Goal: Transaction & Acquisition: Obtain resource

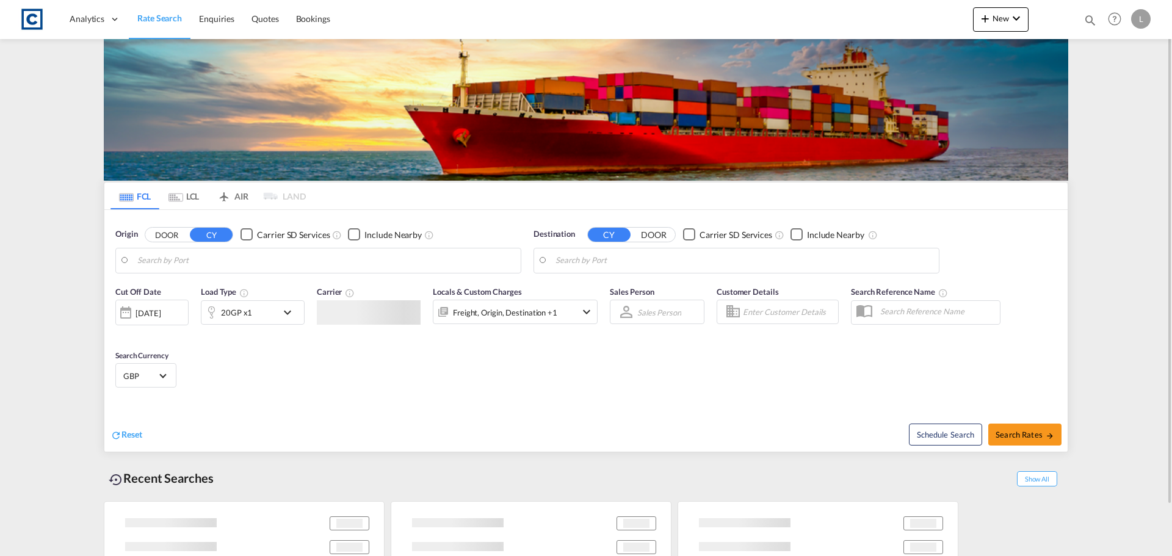
type input "GB-NN14, [GEOGRAPHIC_DATA]"
type input "[GEOGRAPHIC_DATA], [GEOGRAPHIC_DATA]"
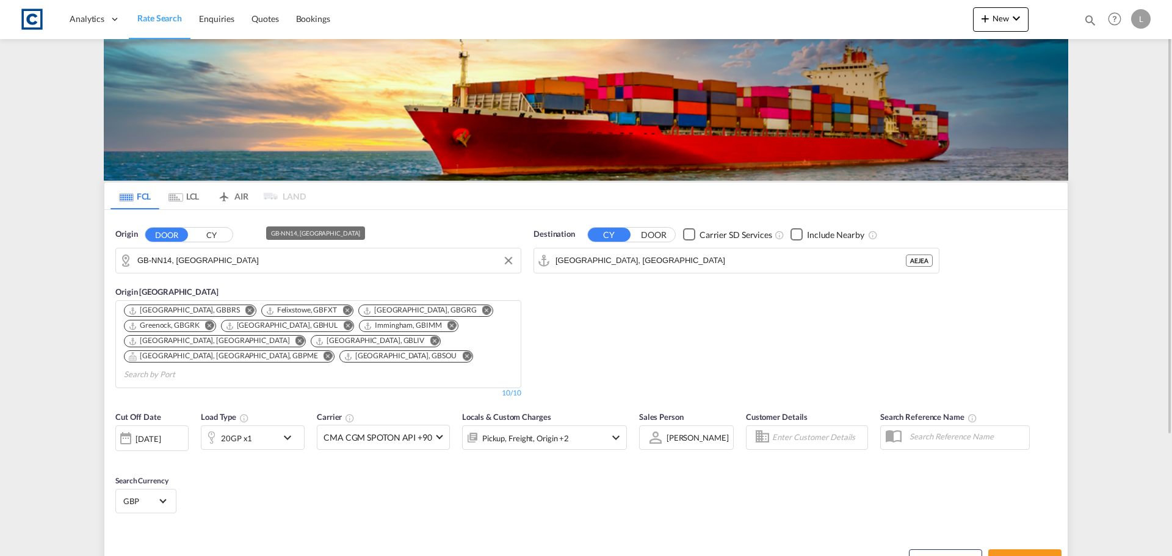
click at [365, 260] on input "GB-NN14, [GEOGRAPHIC_DATA]" at bounding box center [325, 261] width 377 height 18
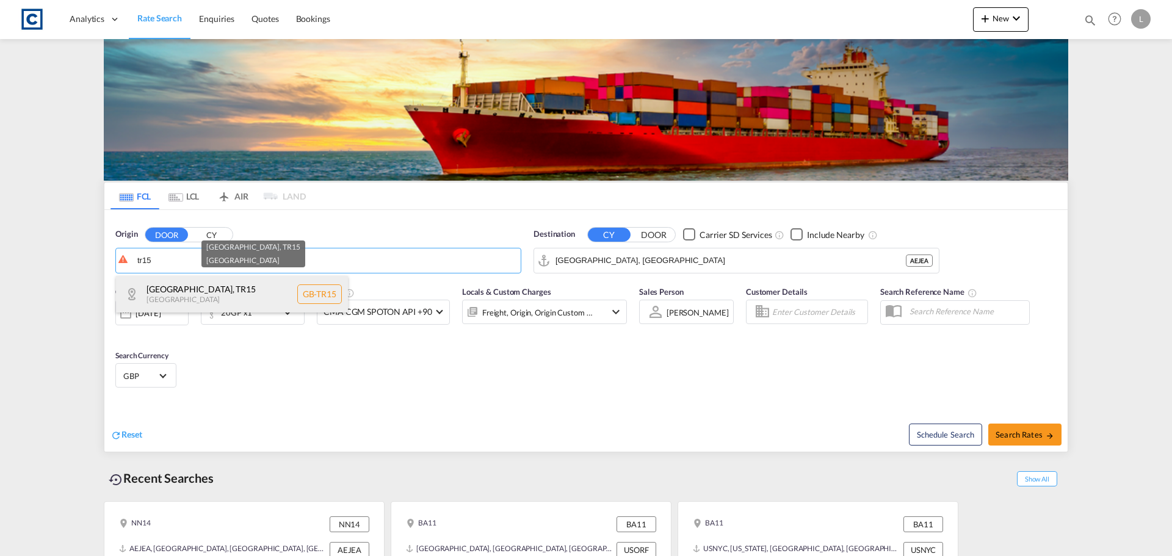
click at [266, 294] on div "[GEOGRAPHIC_DATA] , TR15 [GEOGRAPHIC_DATA] [GEOGRAPHIC_DATA]-TR15" at bounding box center [232, 294] width 232 height 37
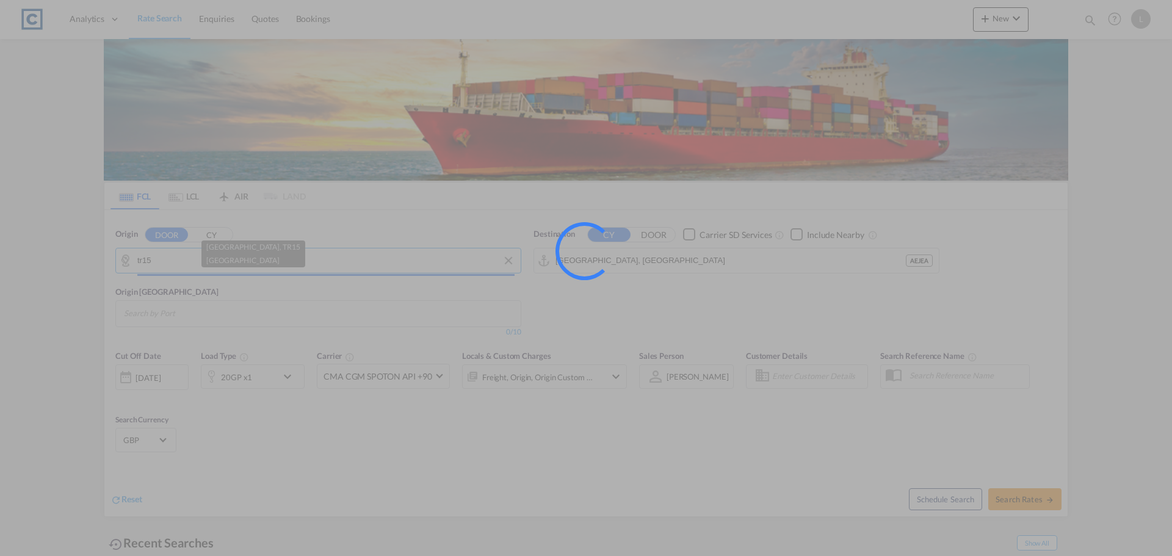
type input "GB-TR15, [GEOGRAPHIC_DATA]"
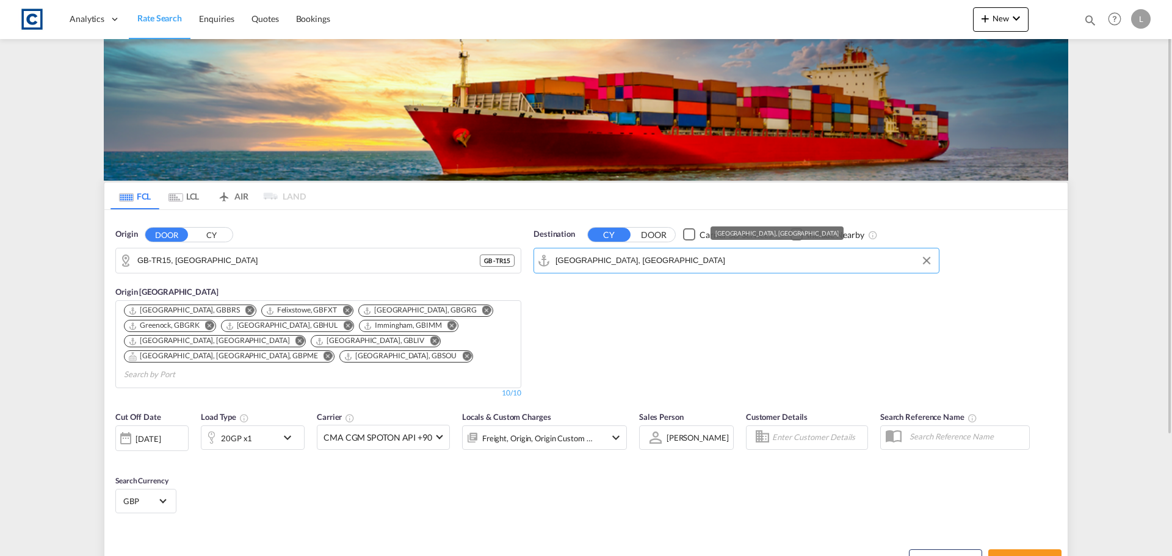
click at [692, 264] on input "[GEOGRAPHIC_DATA], [GEOGRAPHIC_DATA]" at bounding box center [744, 261] width 377 height 18
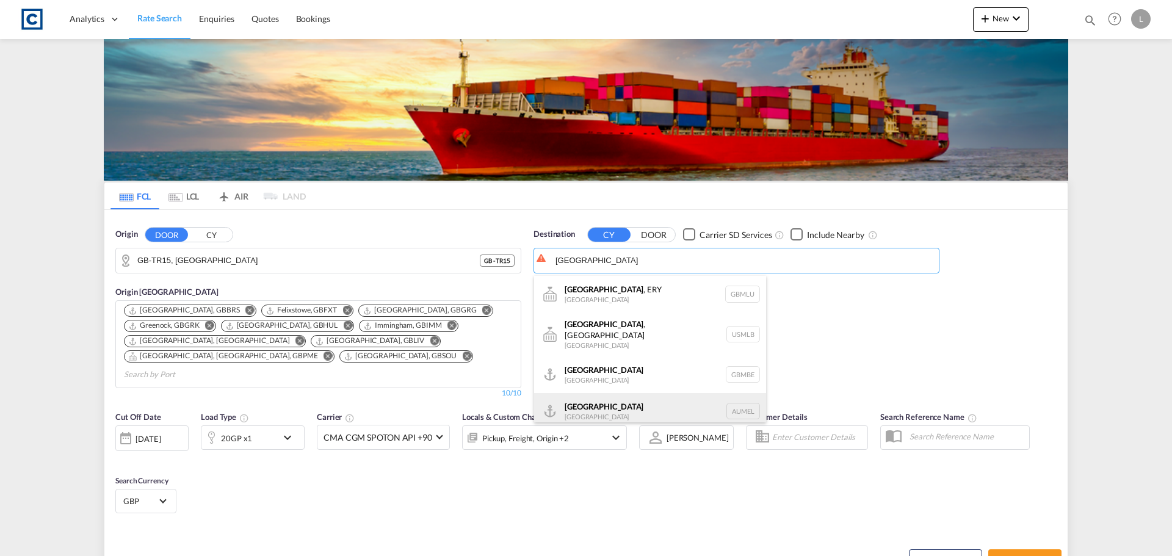
click at [645, 410] on div "[GEOGRAPHIC_DATA] [GEOGRAPHIC_DATA] AUMEL" at bounding box center [650, 411] width 232 height 37
type input "[GEOGRAPHIC_DATA], [GEOGRAPHIC_DATA]"
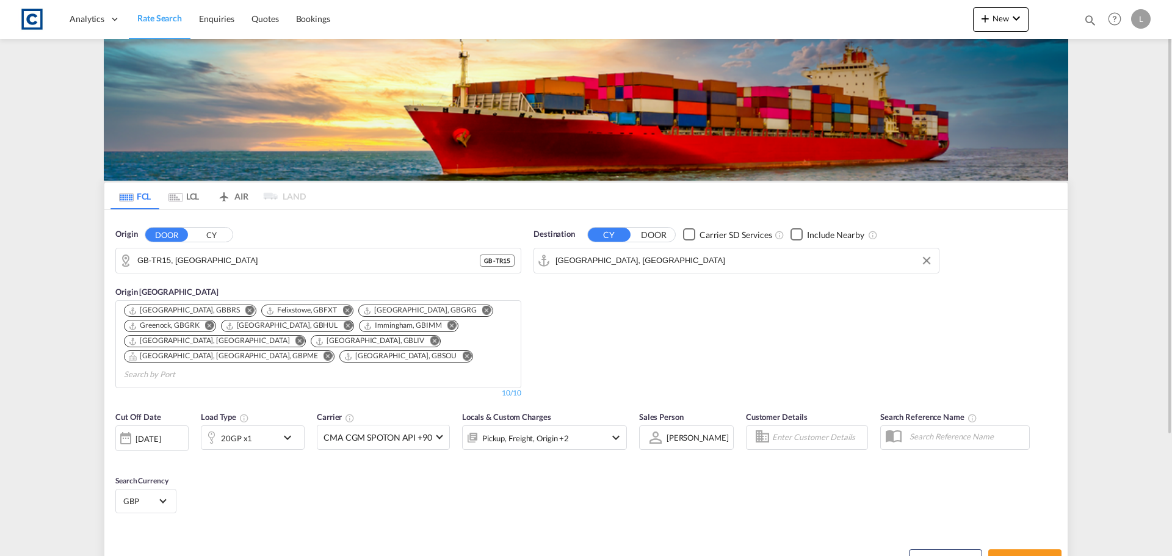
click at [258, 426] on div "20GP x1" at bounding box center [239, 438] width 76 height 24
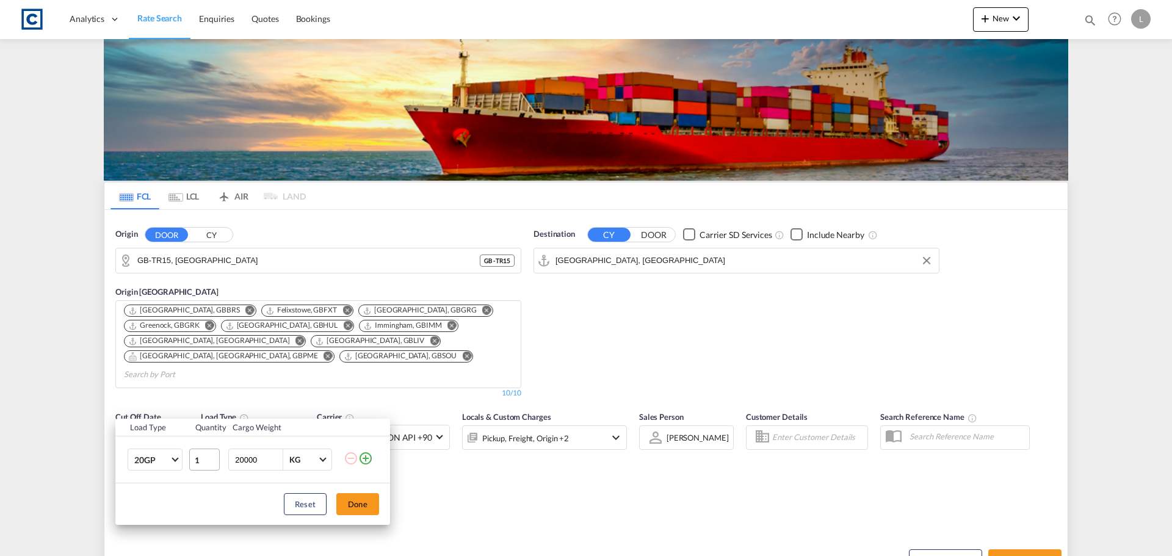
drag, startPoint x: 363, startPoint y: 458, endPoint x: 213, endPoint y: 462, distance: 150.3
click at [356, 462] on td at bounding box center [367, 460] width 46 height 47
click at [368, 461] on md-icon "icon-plus-circle-outline" at bounding box center [365, 458] width 15 height 15
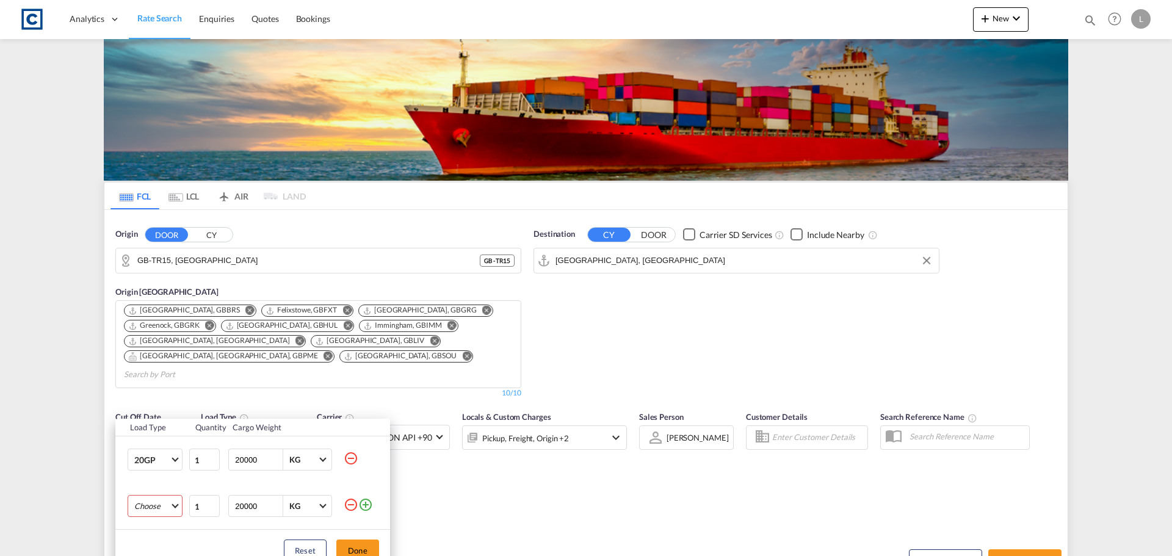
click at [154, 501] on md-select "Choose 20GP 40GP 40HC 45HC 20RE 40RE 40HR 20OT 40OT 20FR 40FR 40NR 20NR 45S 20T…" at bounding box center [155, 506] width 55 height 22
click at [159, 440] on md-option "40GP" at bounding box center [166, 438] width 83 height 29
drag, startPoint x: 365, startPoint y: 549, endPoint x: 378, endPoint y: 542, distance: 14.5
click at [368, 548] on button "Done" at bounding box center [357, 551] width 43 height 22
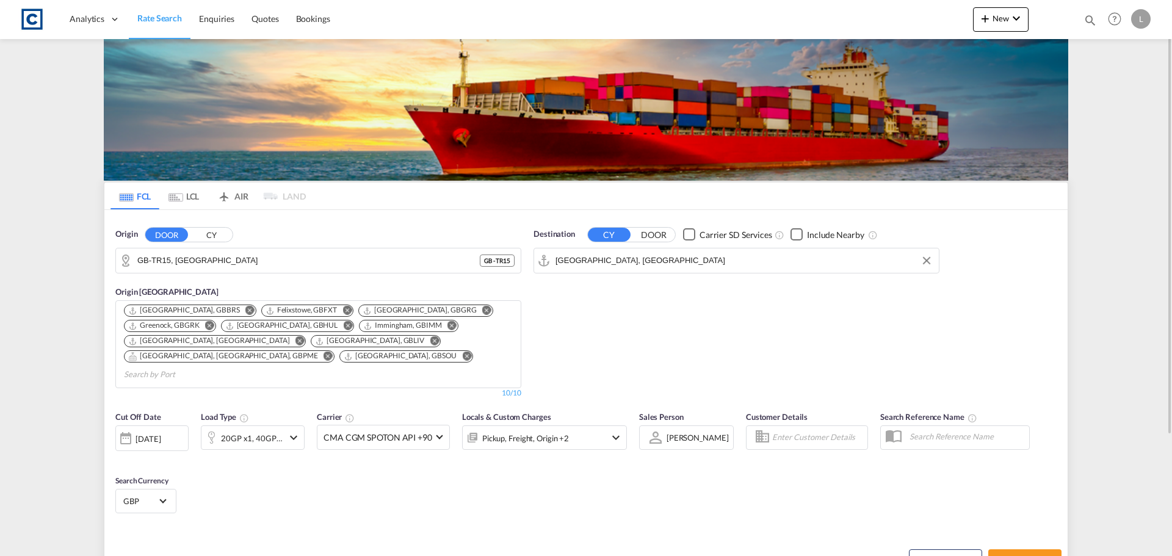
click at [142, 426] on div "[DATE]" at bounding box center [151, 439] width 73 height 26
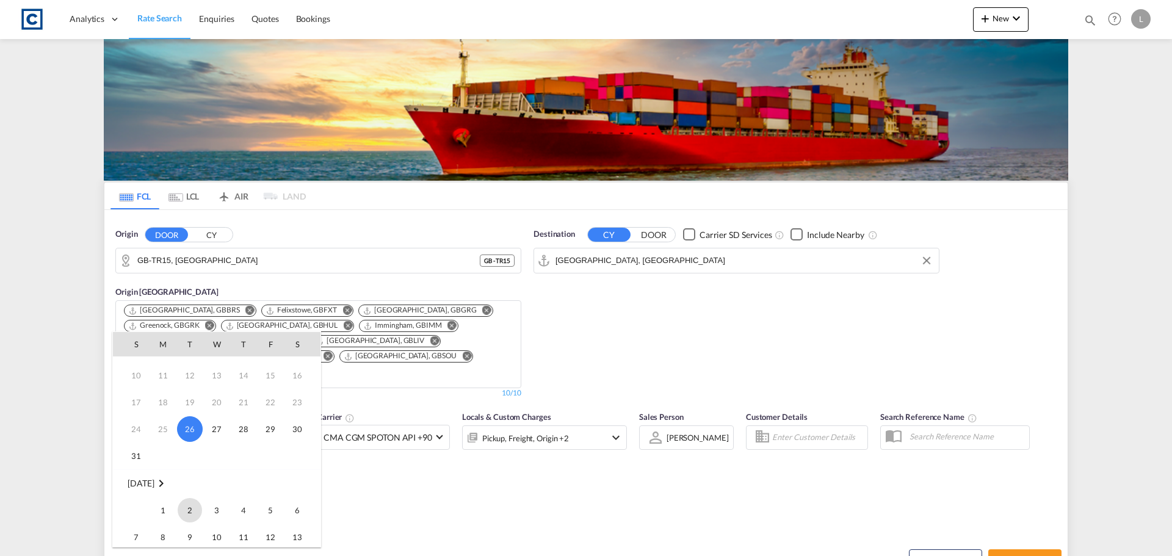
scroll to position [61, 0]
drag, startPoint x: 161, startPoint y: 499, endPoint x: 272, endPoint y: 495, distance: 110.6
click at [161, 499] on span "1" at bounding box center [163, 498] width 24 height 24
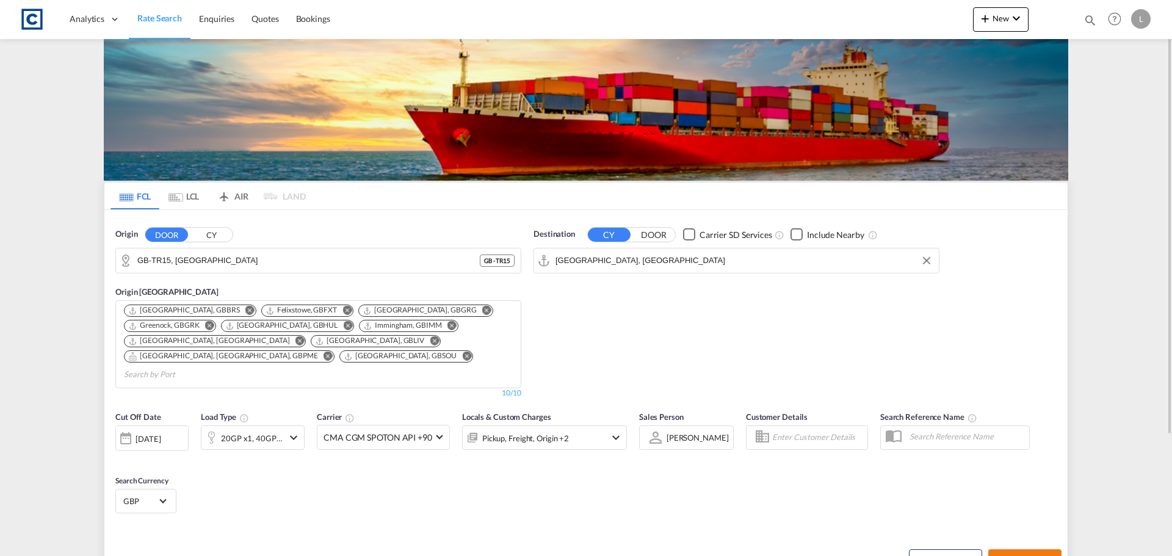
click at [1050, 556] on md-icon "icon-arrow-right" at bounding box center [1050, 561] width 9 height 9
type input "TR15 to AUMEL / [DATE]"
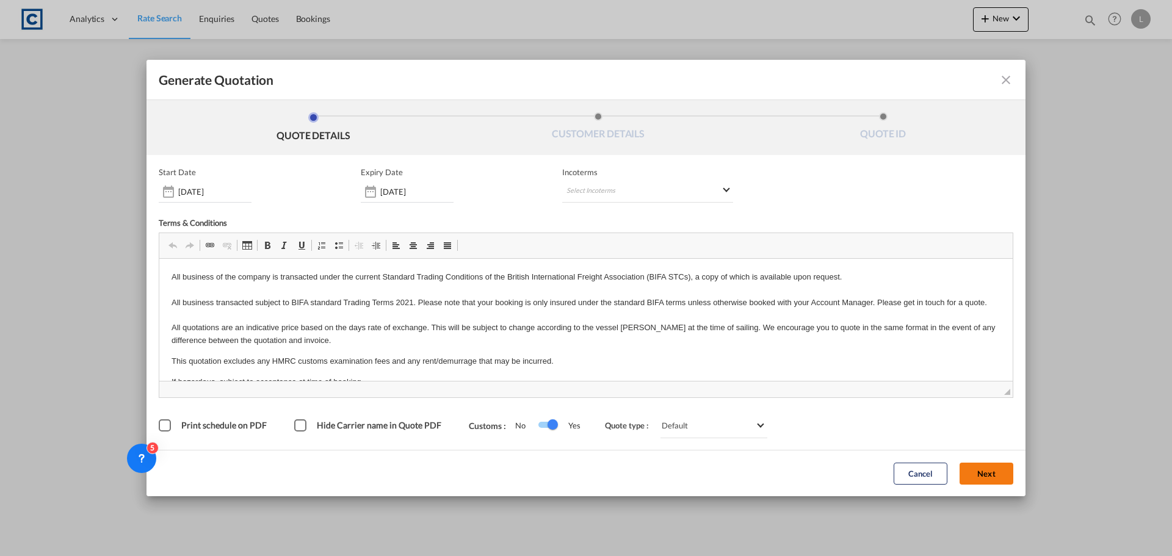
click at [982, 476] on button "Next" at bounding box center [987, 474] width 54 height 22
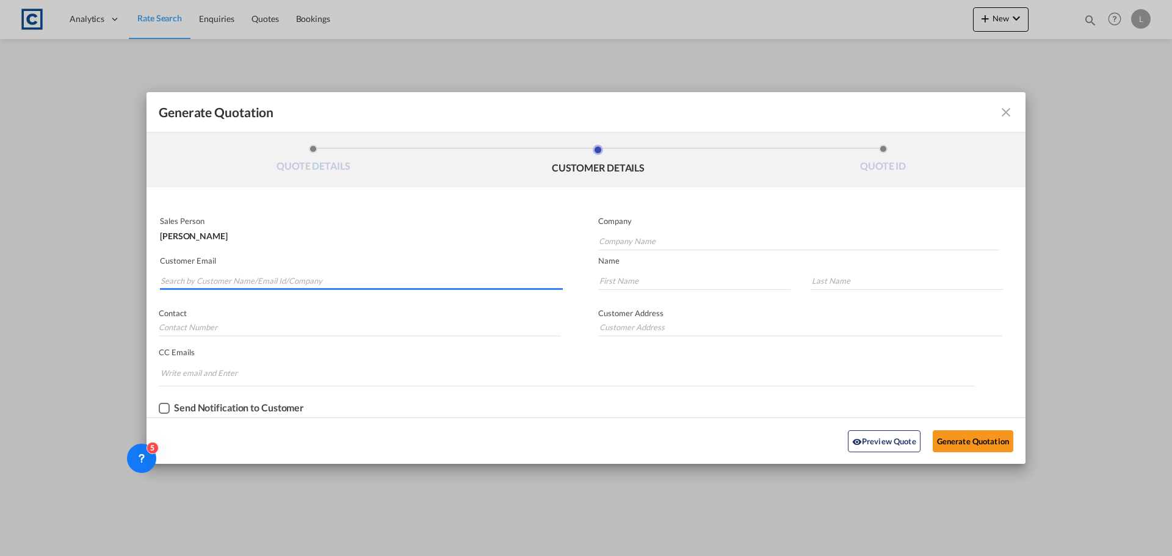
click at [241, 277] on input "Search by Customer Name/Email Id/Company" at bounding box center [362, 281] width 402 height 18
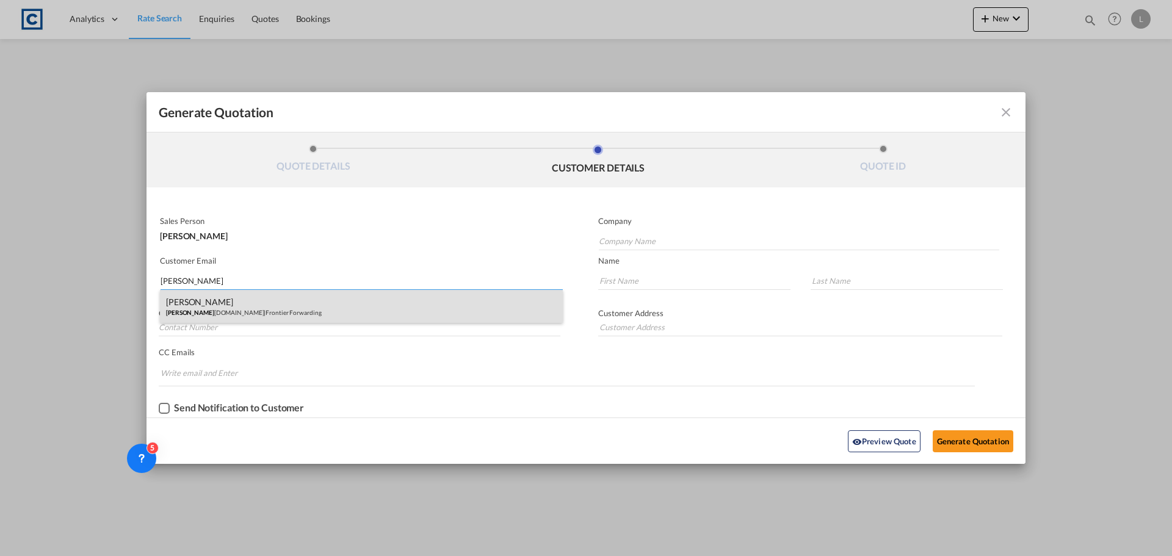
type input "[PERSON_NAME]"
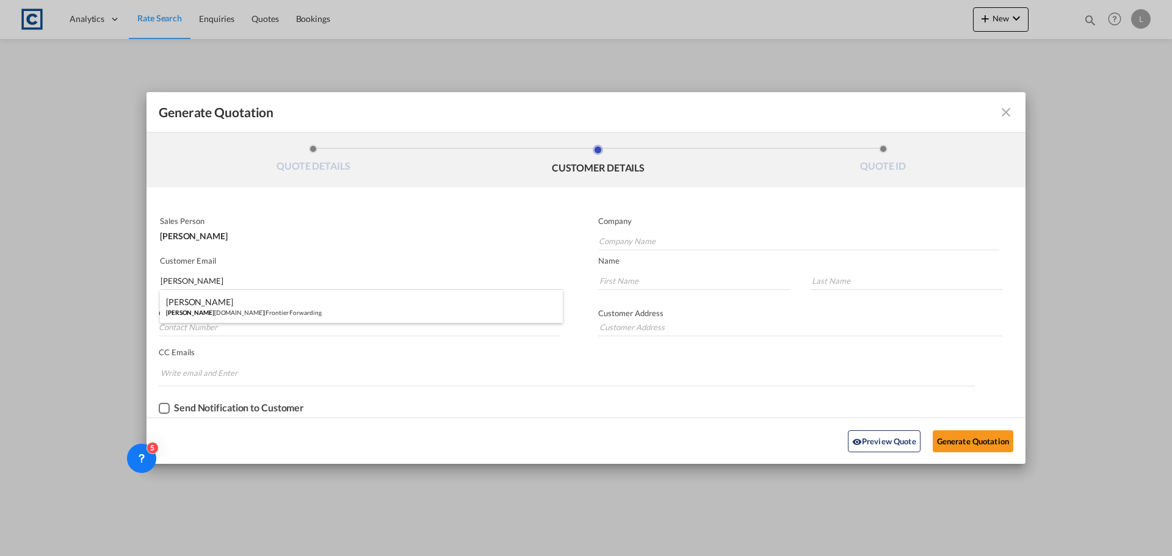
drag, startPoint x: 277, startPoint y: 303, endPoint x: 435, endPoint y: 352, distance: 165.5
click at [277, 303] on div "[PERSON_NAME] [PERSON_NAME] [DOMAIN_NAME] | Frontier Forwarding" at bounding box center [361, 306] width 403 height 33
type input "Frontier Forwarding"
type input "[PERSON_NAME][EMAIL_ADDRESS][DOMAIN_NAME]"
type input "[PERSON_NAME]"
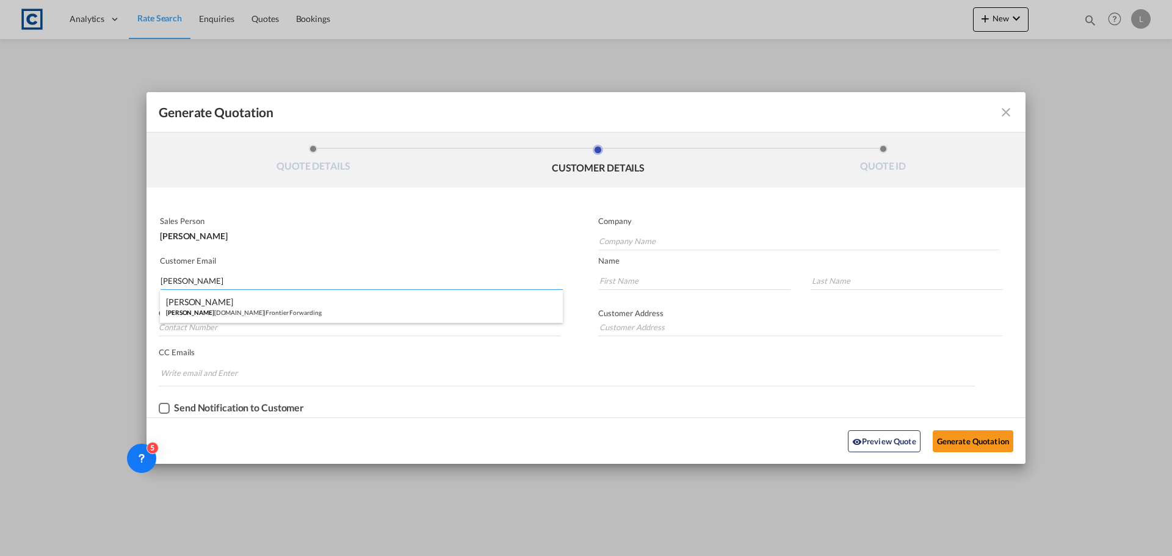
type input "Binstead"
type input "[GEOGRAPHIC_DATA]. TW14 0TW"
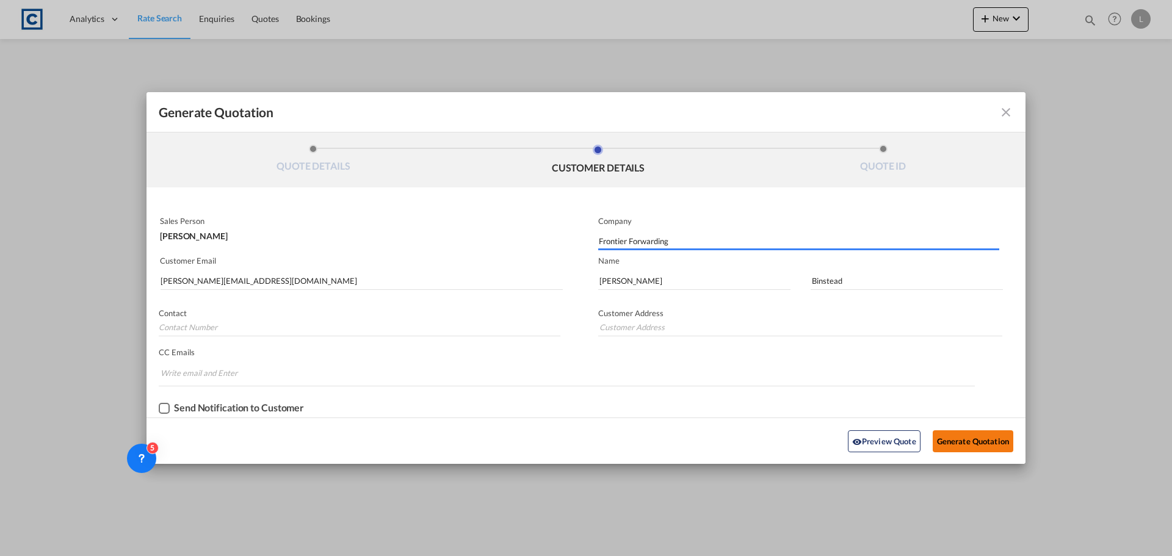
click at [981, 441] on button "Generate Quotation" at bounding box center [973, 441] width 81 height 22
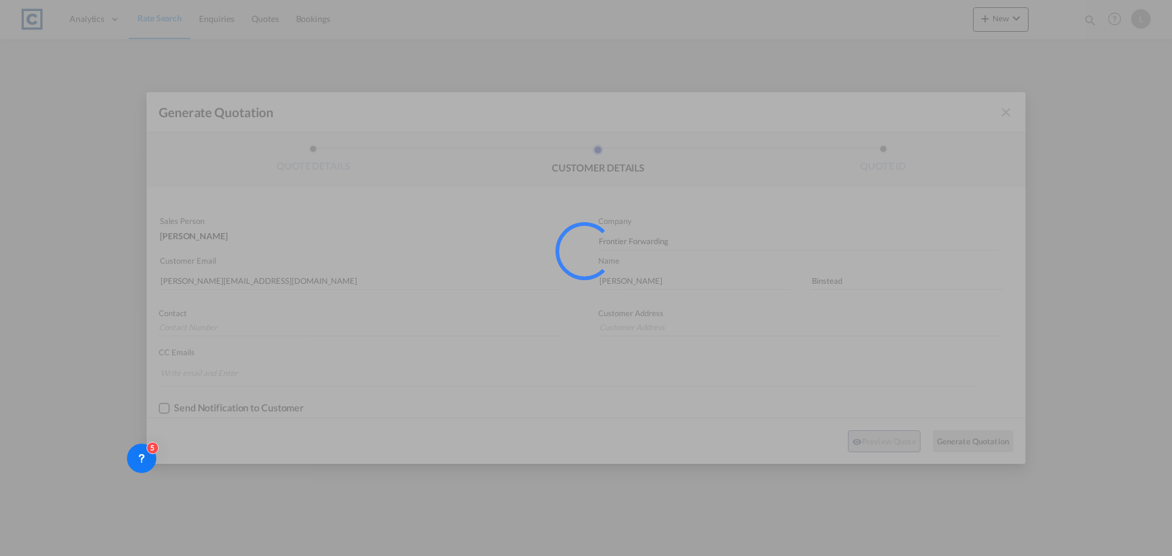
type input "[GEOGRAPHIC_DATA]. TW14 0TW"
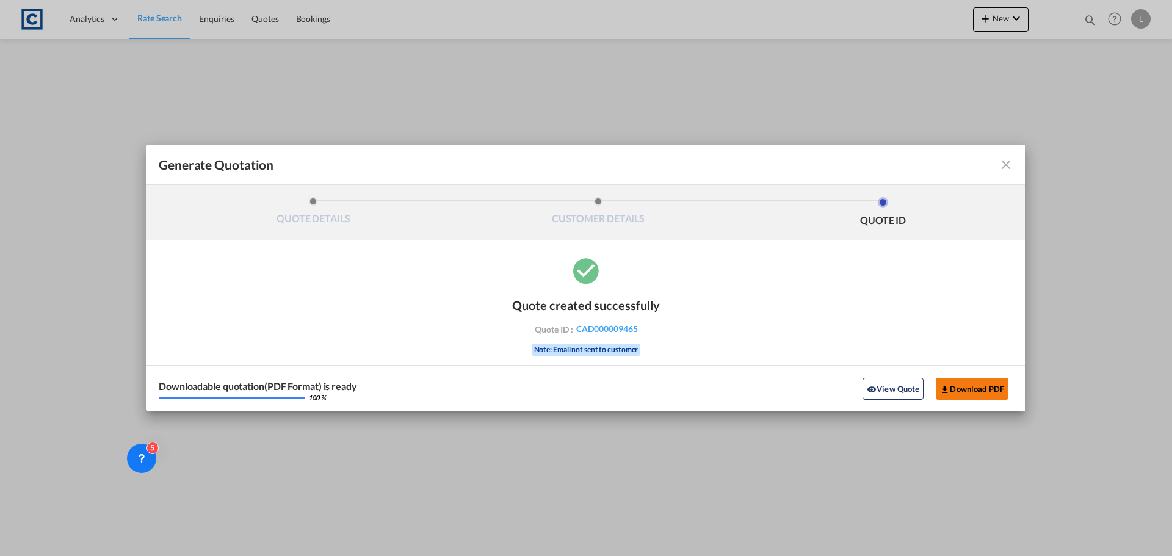
click at [962, 387] on button "Download PDF" at bounding box center [972, 389] width 73 height 22
click at [1008, 165] on md-icon "icon-close fg-AAA8AD cursor m-0" at bounding box center [1006, 165] width 15 height 15
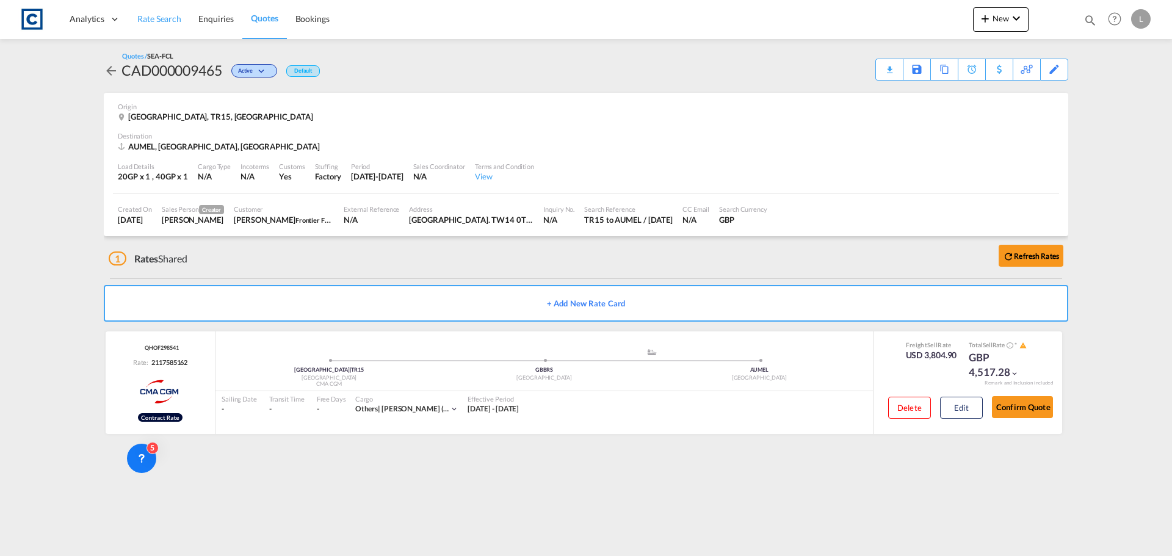
click at [156, 24] on span "Rate Search" at bounding box center [159, 19] width 44 height 12
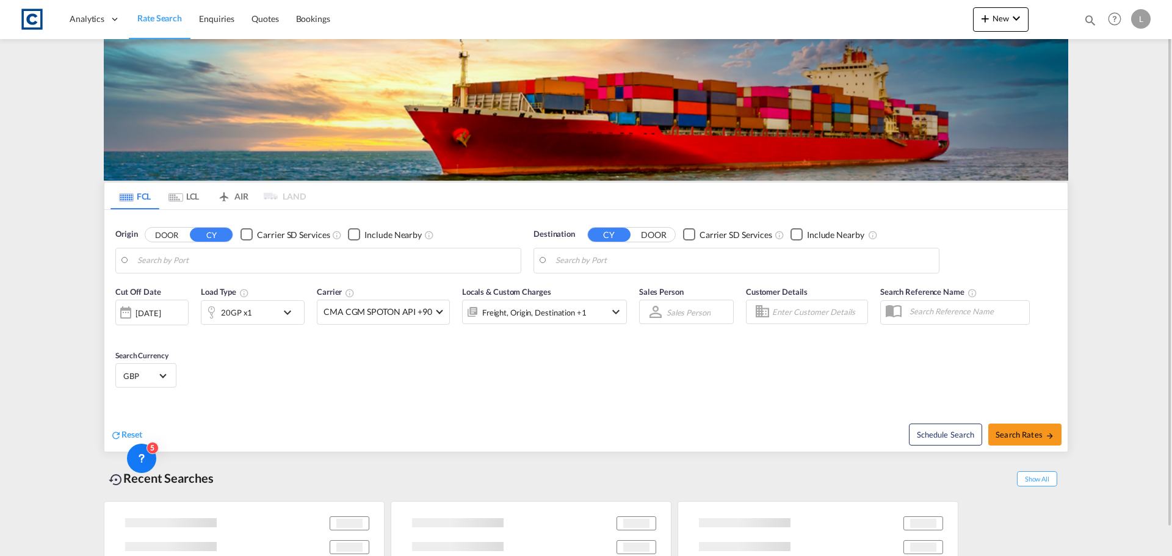
click at [172, 241] on button "DOOR" at bounding box center [166, 235] width 43 height 14
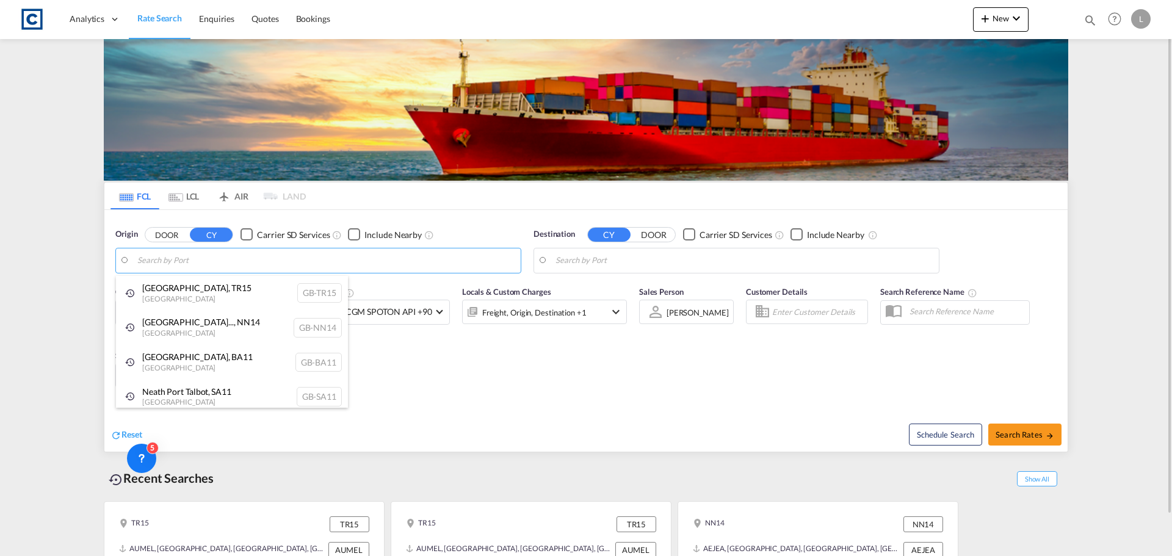
drag, startPoint x: 183, startPoint y: 267, endPoint x: 184, endPoint y: 261, distance: 6.2
click at [185, 256] on body "Analytics Dashboard Rate Search Enquiries Quotes Bookings" at bounding box center [586, 278] width 1172 height 556
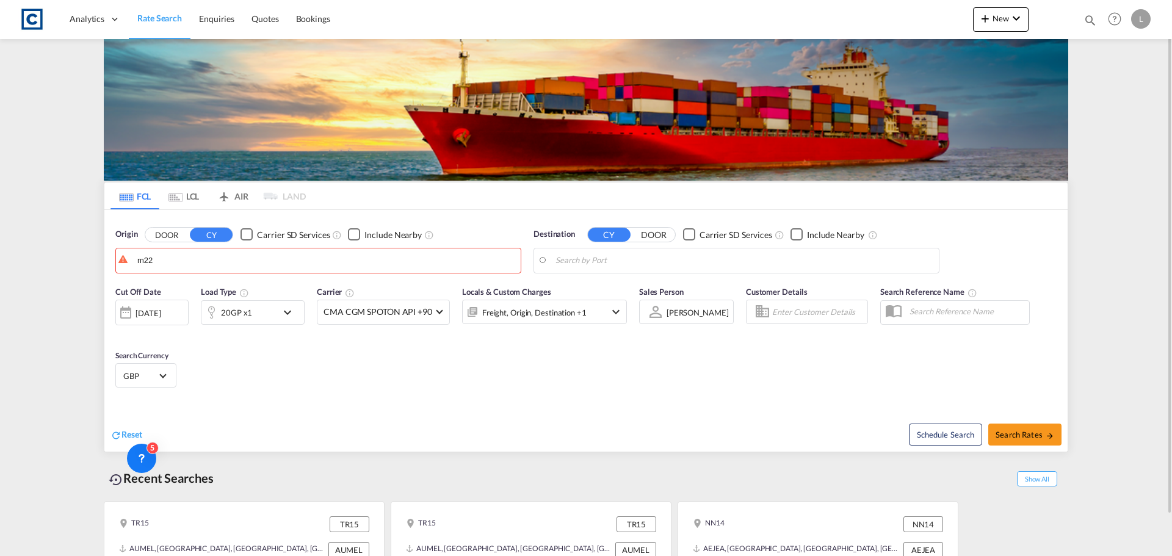
click at [164, 231] on button "DOOR" at bounding box center [166, 235] width 43 height 14
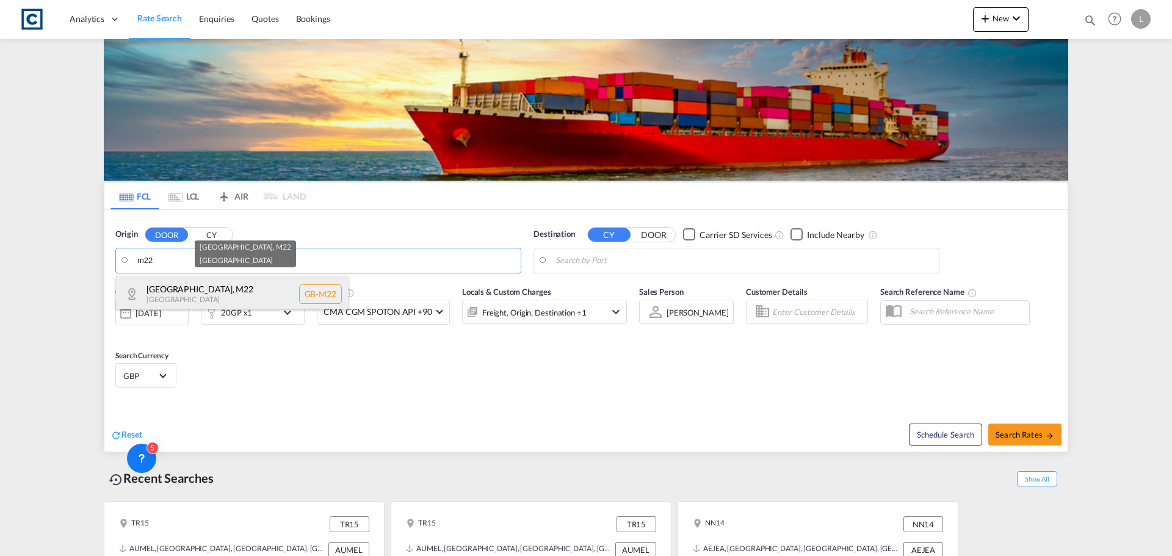
click at [172, 286] on div "[GEOGRAPHIC_DATA] , M22 [GEOGRAPHIC_DATA] [GEOGRAPHIC_DATA]-M22" at bounding box center [232, 294] width 232 height 37
type input "GB-M22, [GEOGRAPHIC_DATA]"
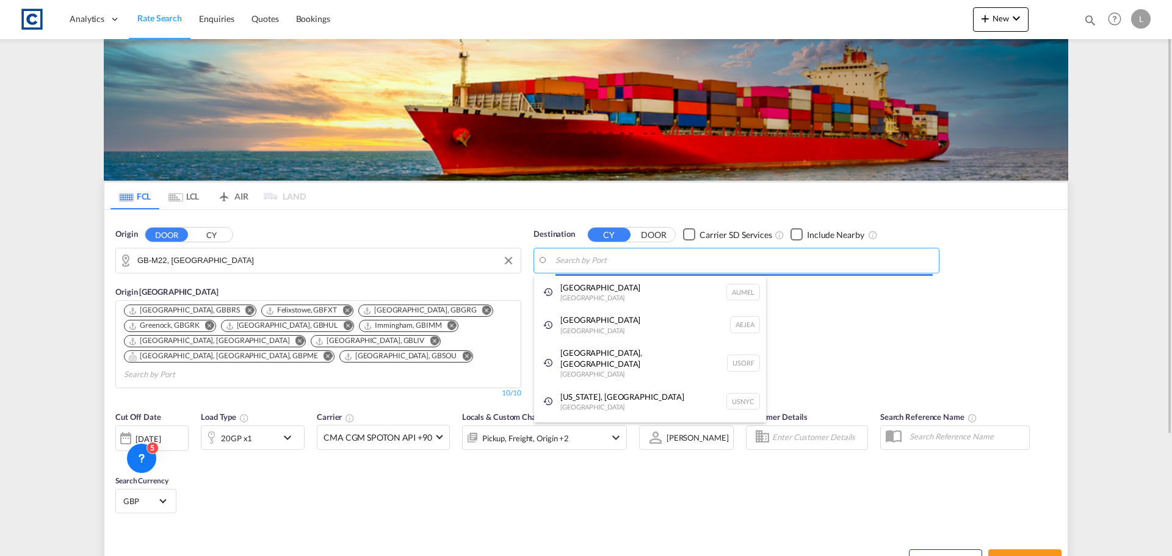
click at [686, 260] on body "Analytics Dashboard Rate Search Enquiries Quotes Bookings" at bounding box center [586, 278] width 1172 height 556
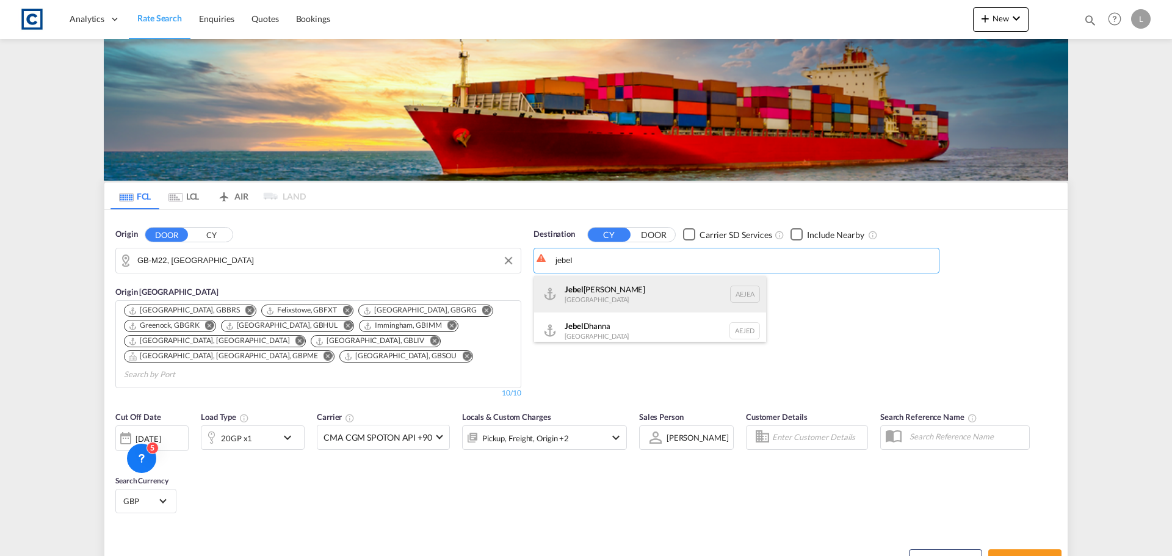
click at [689, 300] on div "[GEOGRAPHIC_DATA] [GEOGRAPHIC_DATA]" at bounding box center [650, 294] width 232 height 37
type input "[GEOGRAPHIC_DATA], [GEOGRAPHIC_DATA]"
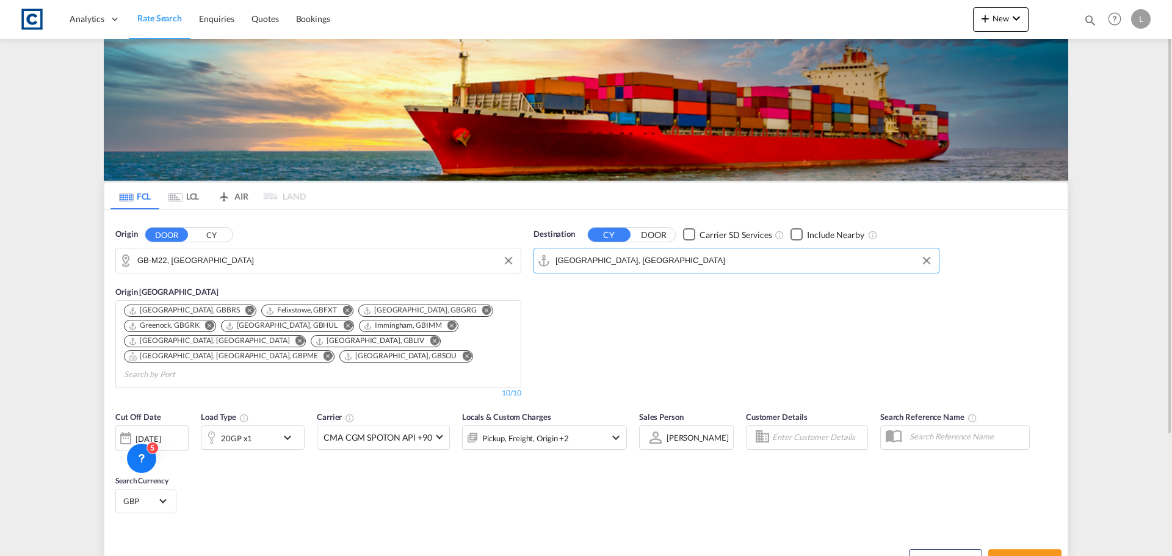
click at [274, 427] on div "20GP x1" at bounding box center [239, 438] width 76 height 24
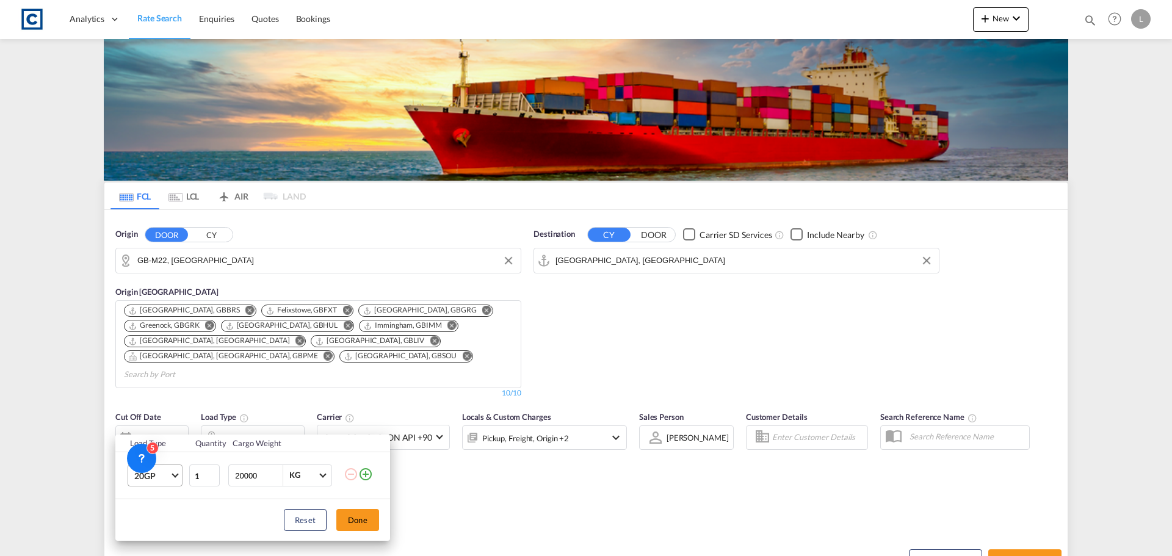
click at [166, 474] on span "20GP" at bounding box center [151, 476] width 35 height 12
click at [170, 438] on md-option "40GP" at bounding box center [166, 438] width 83 height 29
click at [355, 521] on button "Done" at bounding box center [357, 520] width 43 height 22
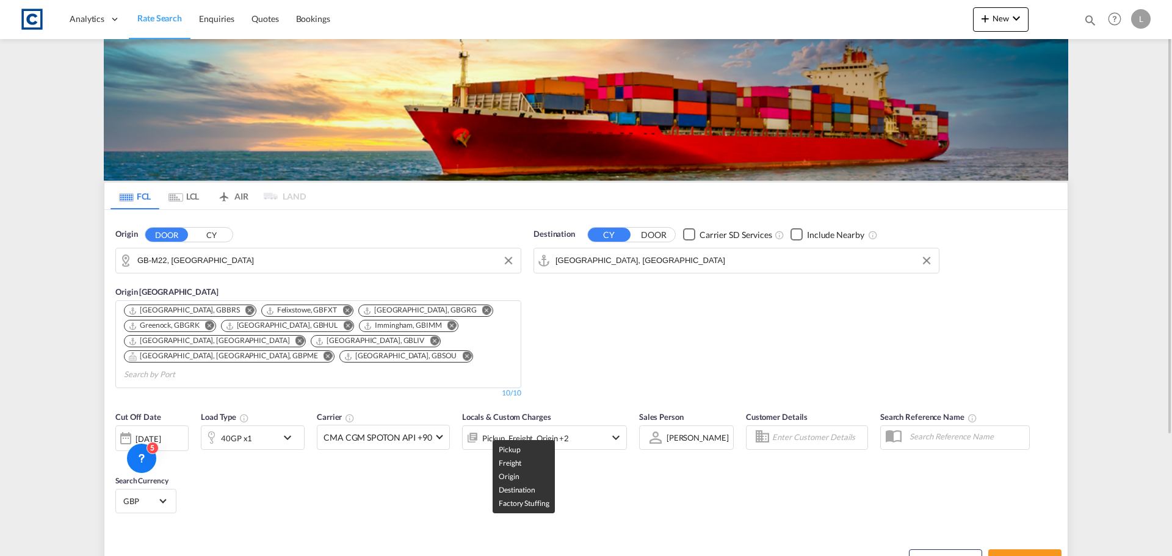
click at [562, 430] on div "Pickup, Freight, Origin +2" at bounding box center [525, 438] width 87 height 17
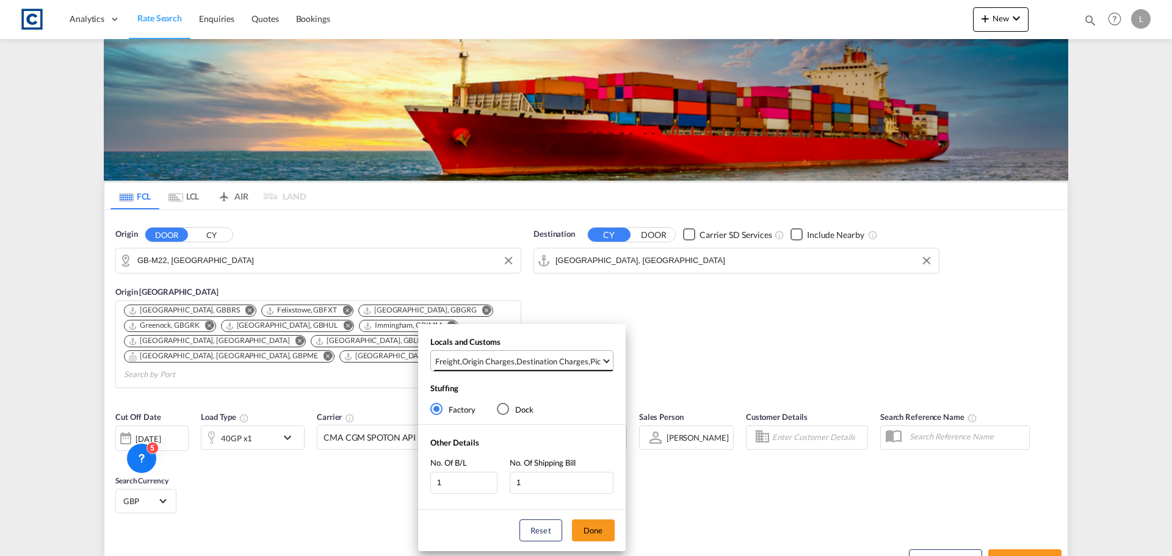
click at [564, 352] on md-select-value "Freight , Origin Charges , Destination Charges , Pickup Charges" at bounding box center [523, 361] width 179 height 20
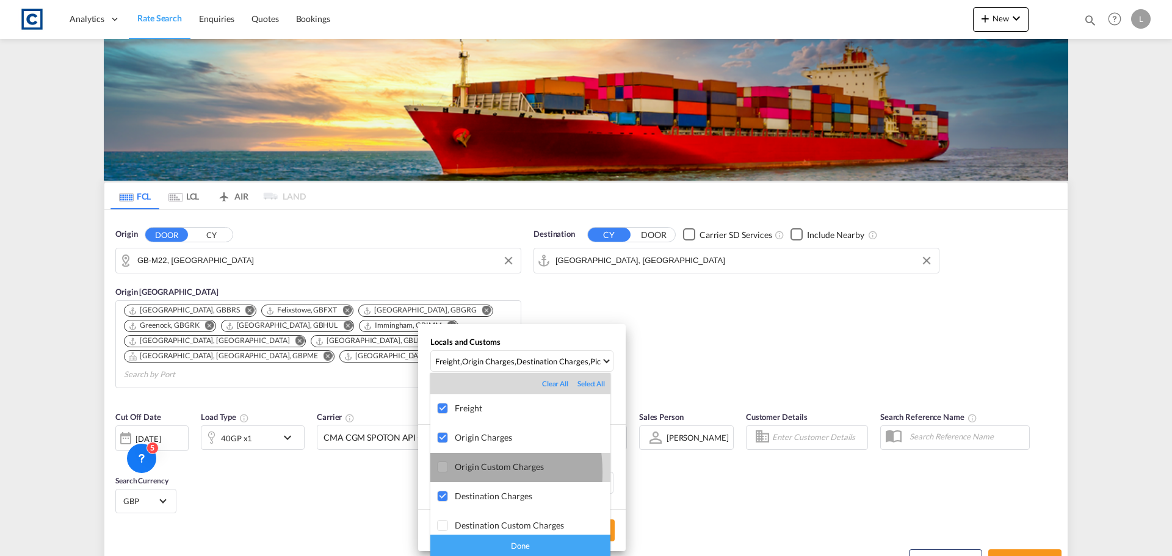
click at [441, 473] on div at bounding box center [443, 468] width 12 height 12
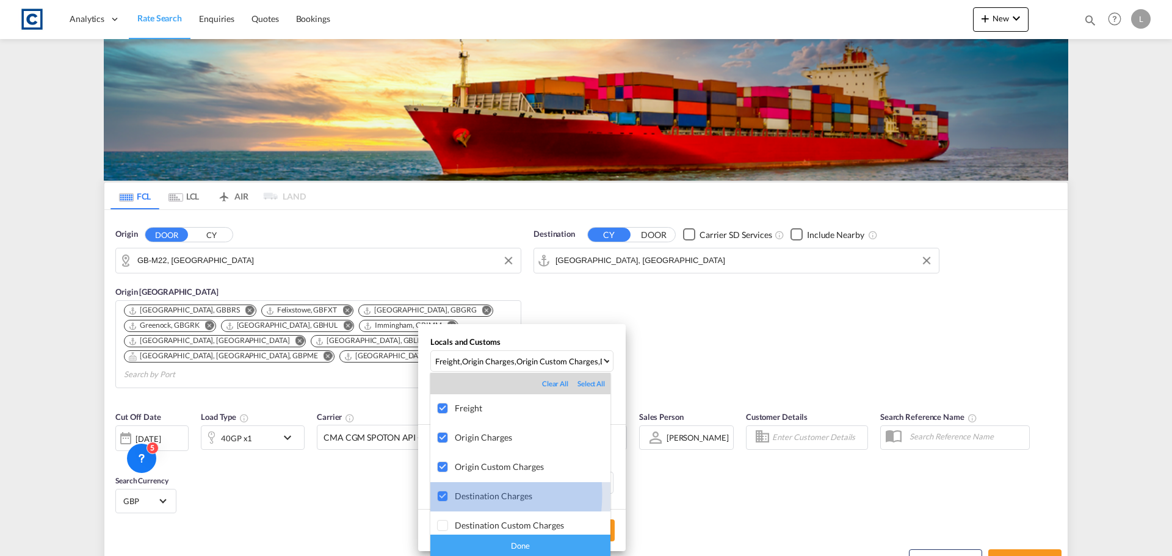
click at [438, 495] on div at bounding box center [443, 497] width 12 height 12
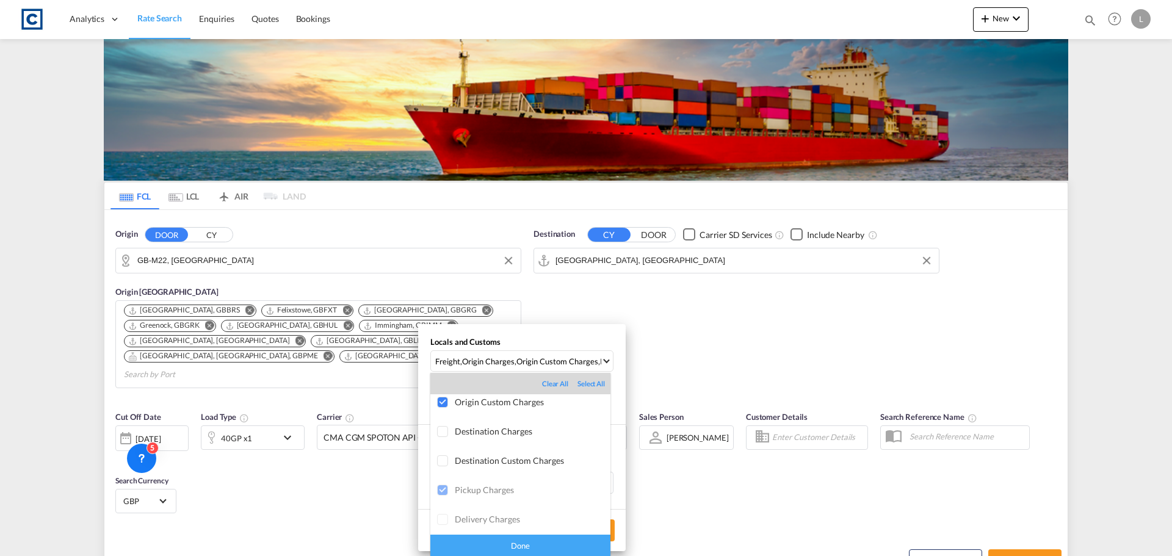
click at [513, 539] on div "Done" at bounding box center [520, 545] width 180 height 21
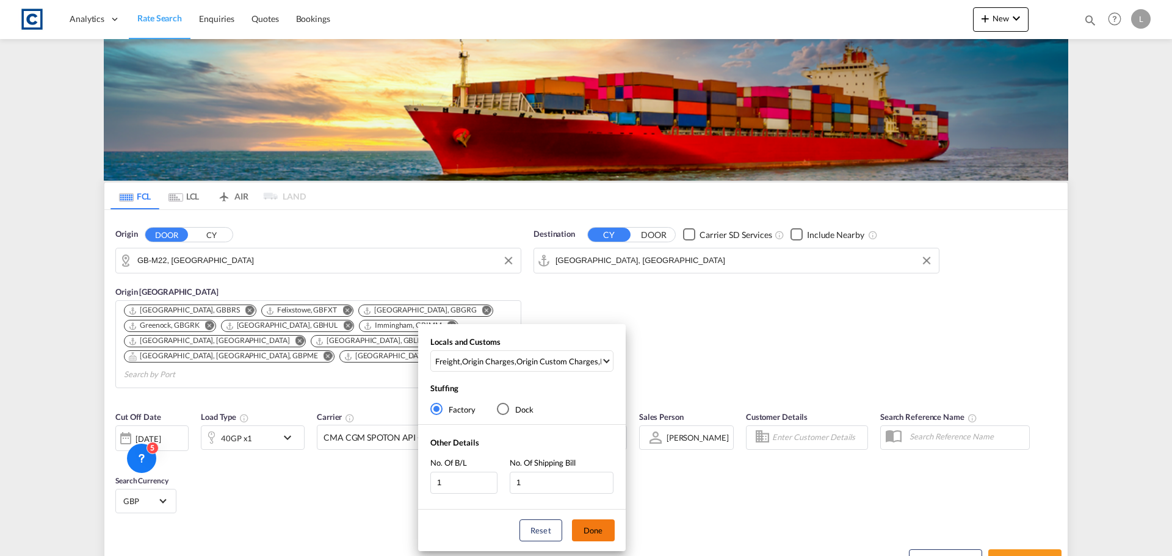
click at [602, 536] on button "Done" at bounding box center [593, 531] width 43 height 22
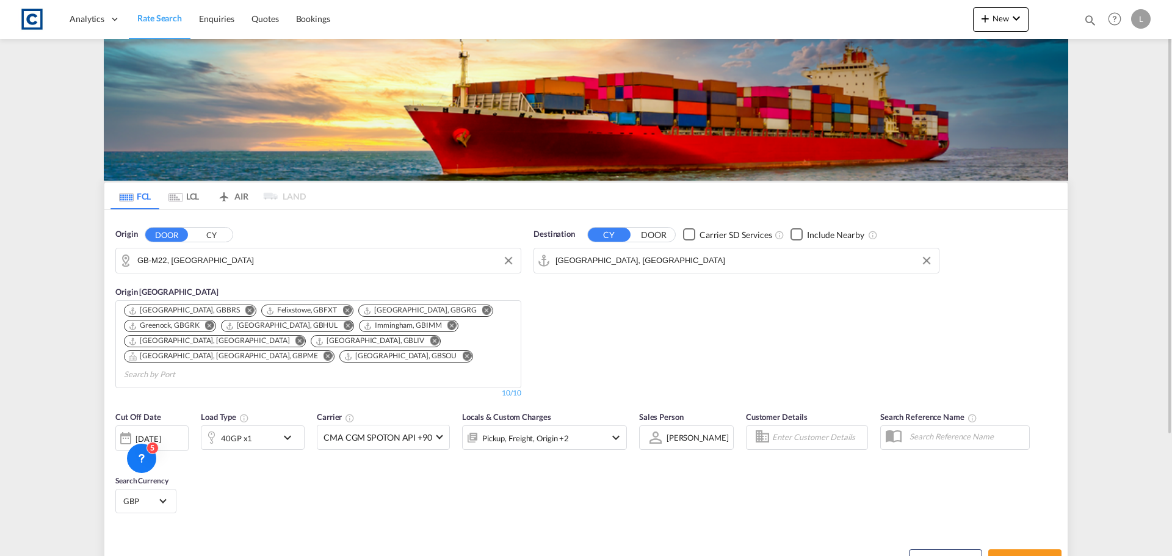
click at [156, 434] on div "[DATE]" at bounding box center [148, 439] width 25 height 11
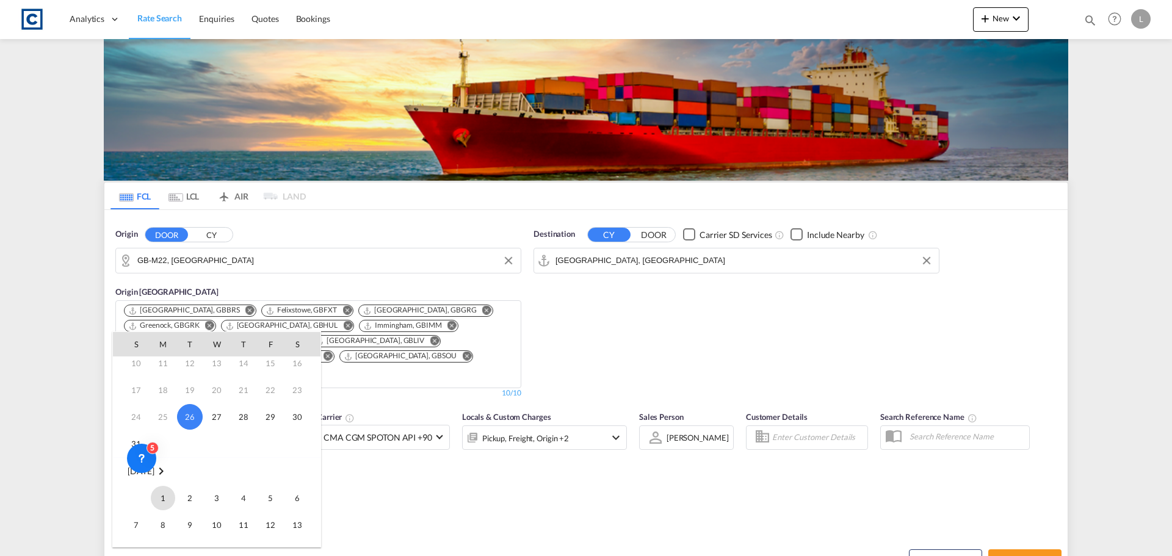
click at [166, 497] on span "1" at bounding box center [163, 498] width 24 height 24
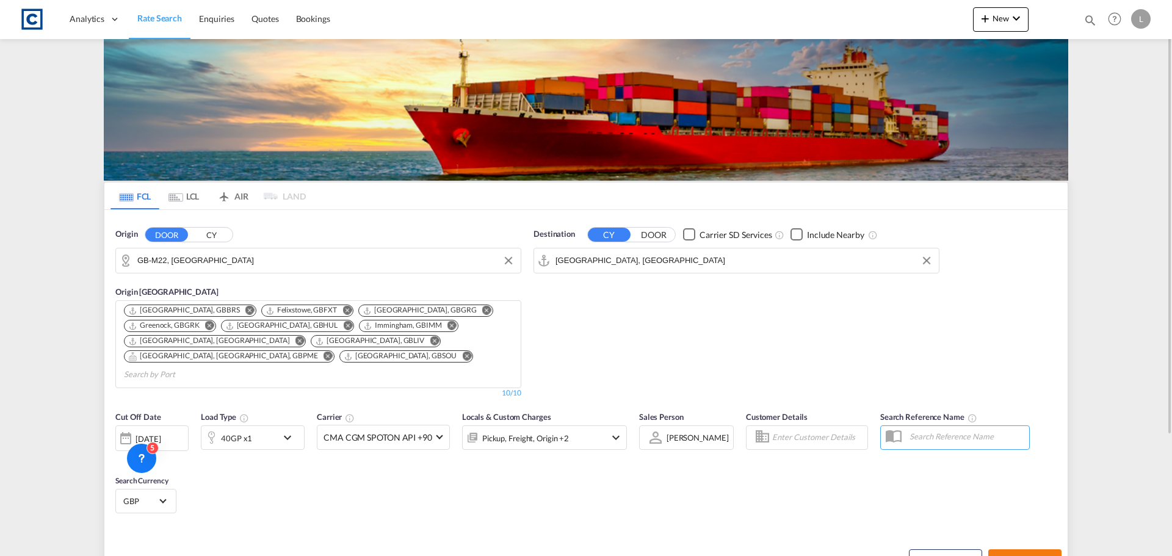
click at [1028, 556] on span "Search Rates" at bounding box center [1025, 561] width 59 height 10
type input "M22 to AEJEA / [DATE]"
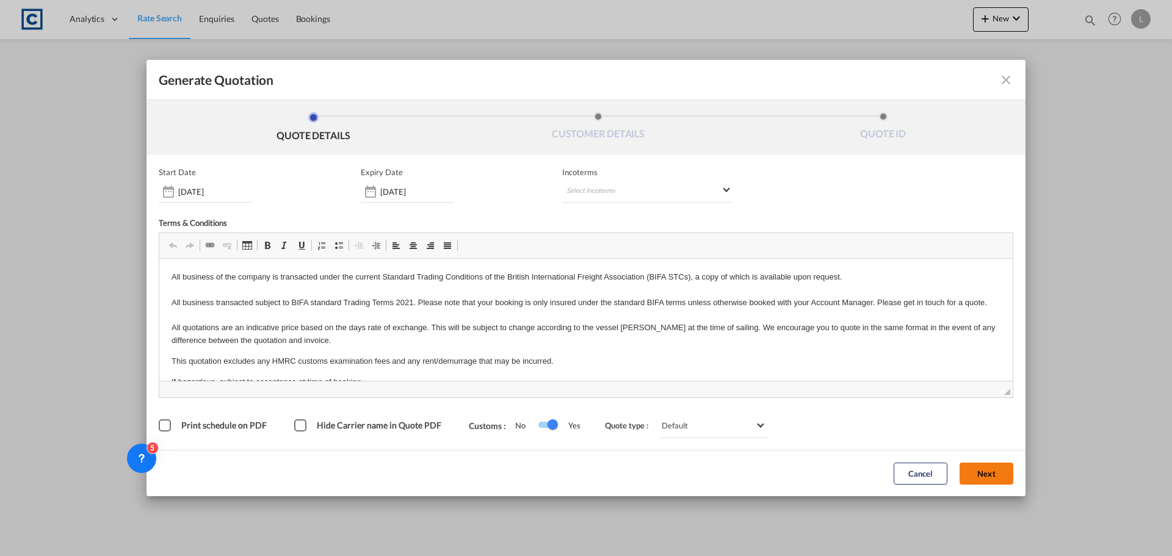
click at [988, 474] on button "Next" at bounding box center [987, 474] width 54 height 22
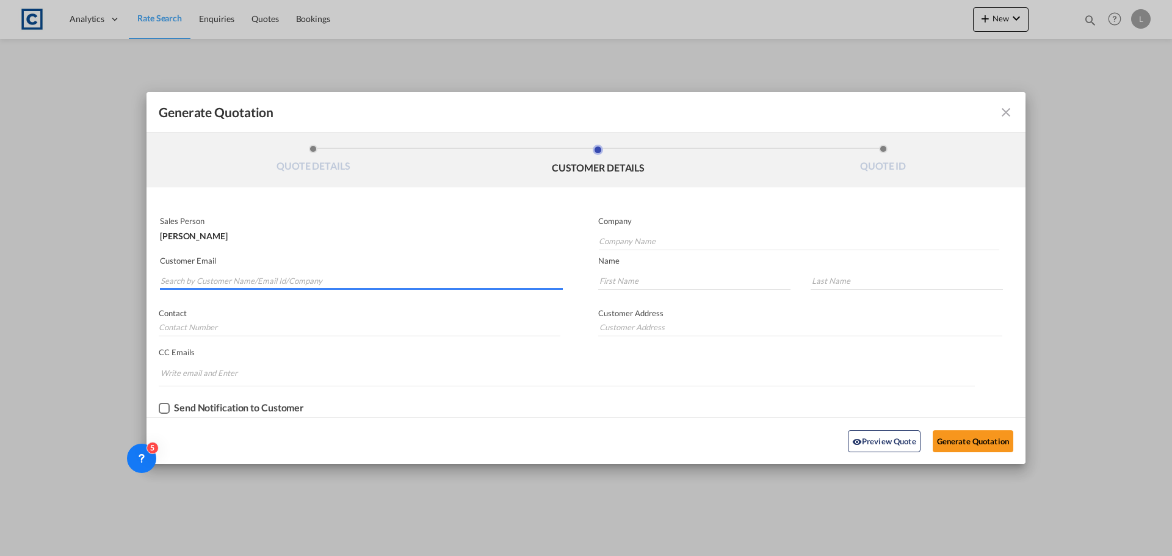
click at [351, 281] on input "Search by Customer Name/Email Id/Company" at bounding box center [362, 281] width 402 height 18
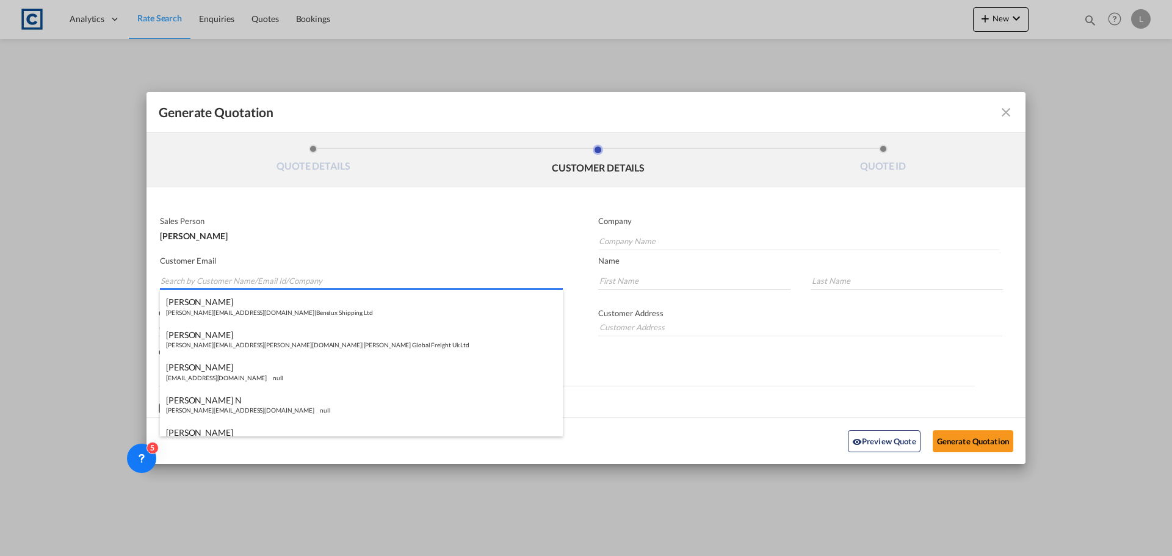
click at [289, 281] on input "Search by Customer Name/Email Id/Company" at bounding box center [362, 281] width 402 height 18
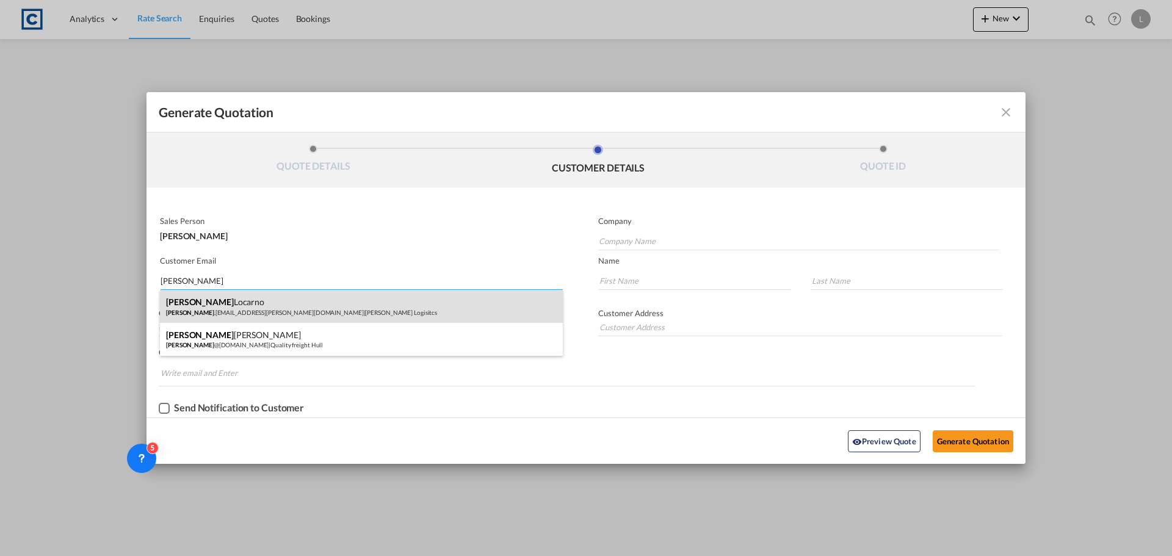
type input "[PERSON_NAME]"
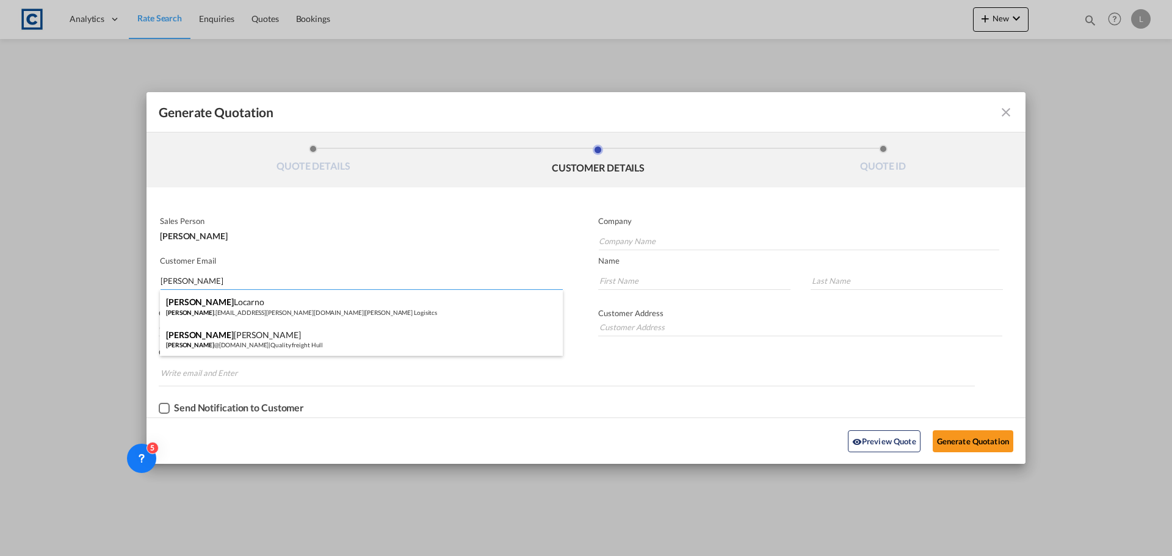
click at [296, 300] on div "[PERSON_NAME] [PERSON_NAME] .[EMAIL_ADDRESS][PERSON_NAME][DOMAIN_NAME] | [PERSO…" at bounding box center [361, 306] width 403 height 33
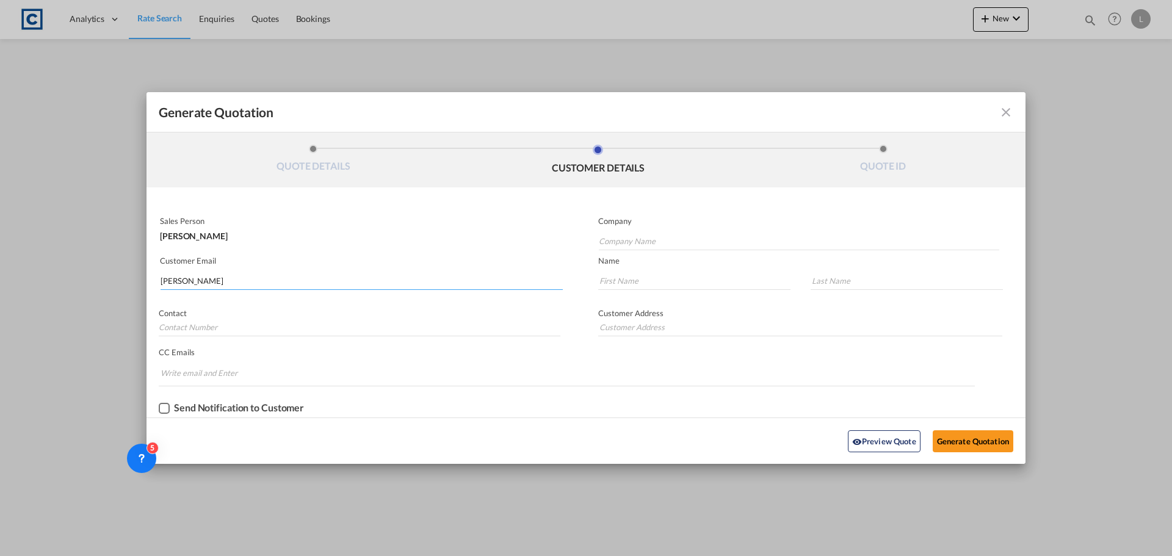
type input "[PERSON_NAME] Logisitcs"
type input "[PERSON_NAME][EMAIL_ADDRESS][PERSON_NAME][DOMAIN_NAME]"
type input "[PERSON_NAME]"
type input "Locarno"
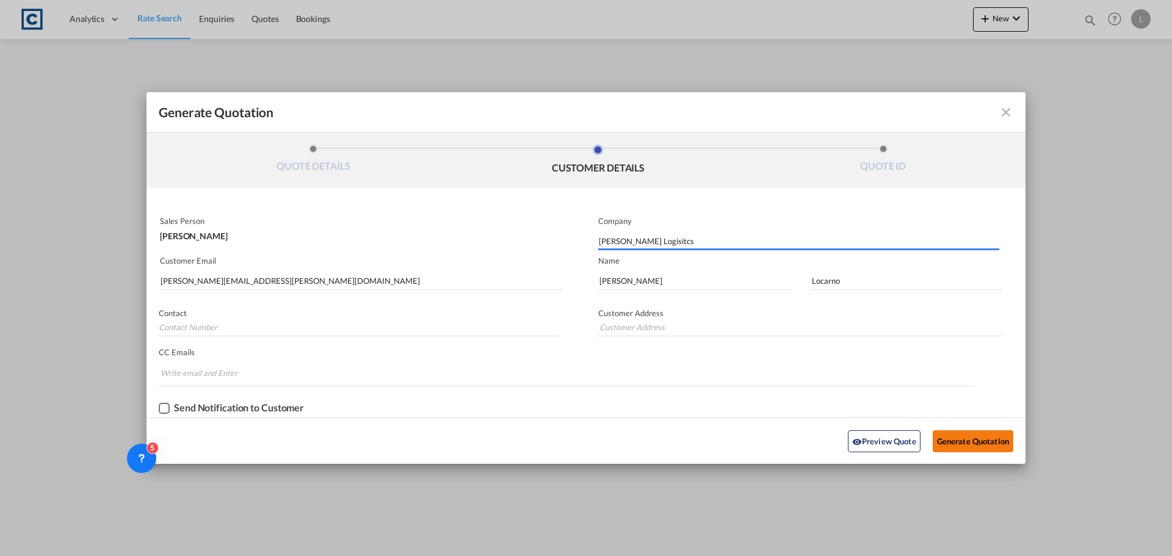
click at [978, 438] on button "Generate Quotation" at bounding box center [973, 441] width 81 height 22
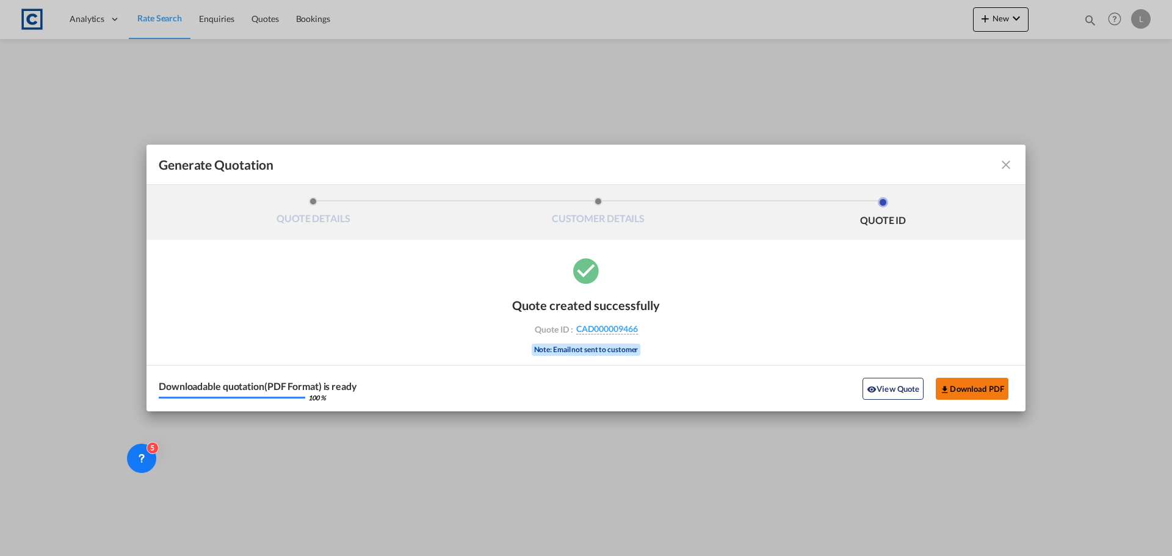
click at [964, 385] on button "Download PDF" at bounding box center [972, 389] width 73 height 22
click at [1004, 169] on md-icon "icon-close fg-AAA8AD cursor m-0" at bounding box center [1006, 165] width 15 height 15
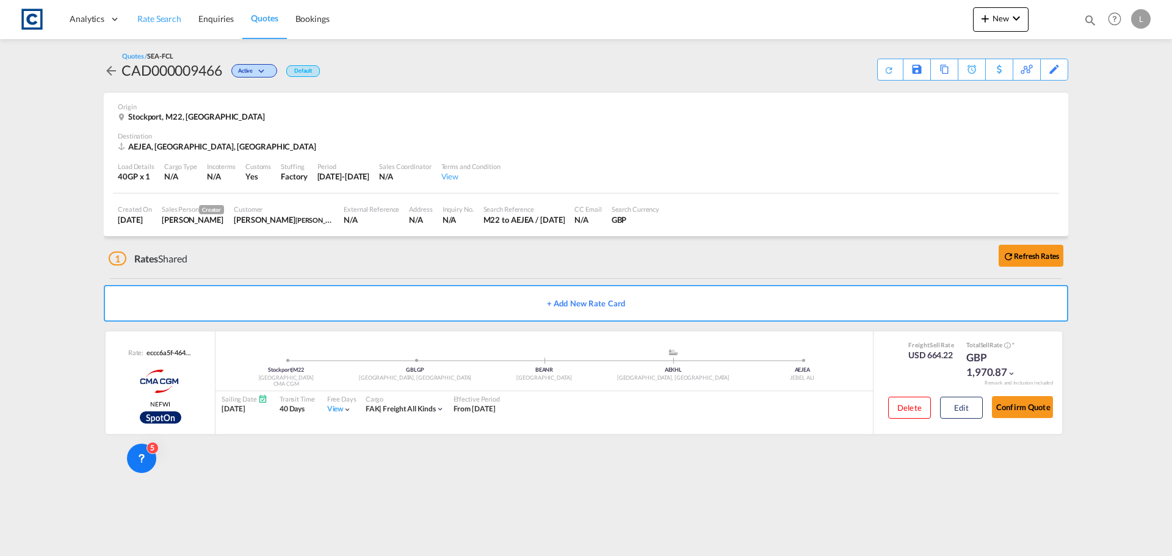
click at [162, 21] on span "Rate Search" at bounding box center [159, 18] width 44 height 10
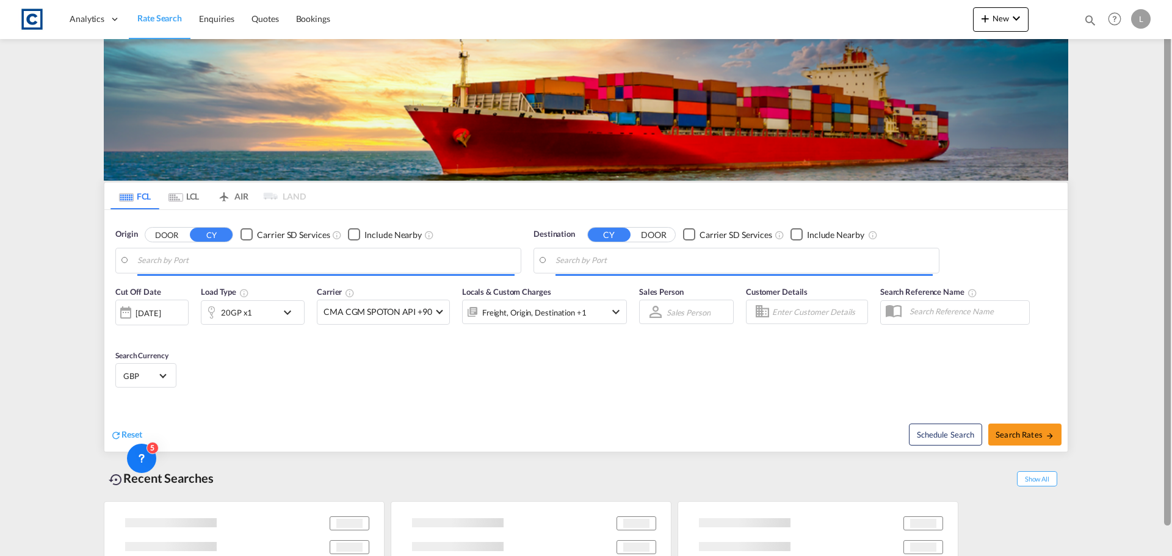
type input "GB-M22, [GEOGRAPHIC_DATA]"
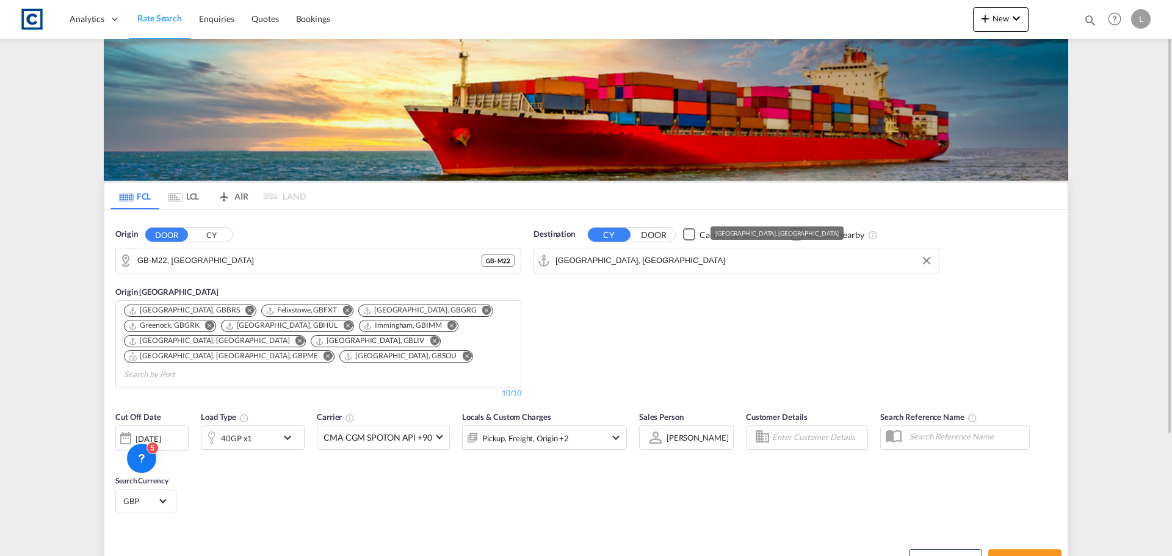
click at [583, 266] on input "[GEOGRAPHIC_DATA], [GEOGRAPHIC_DATA]" at bounding box center [744, 261] width 377 height 18
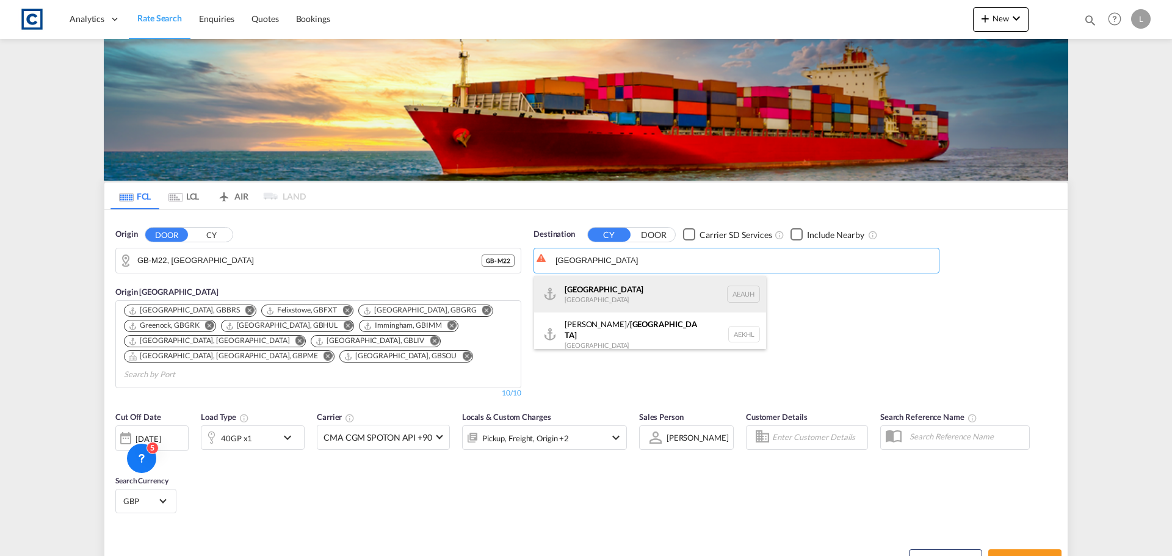
click at [685, 303] on div "[GEOGRAPHIC_DATA] [GEOGRAPHIC_DATA] [GEOGRAPHIC_DATA]" at bounding box center [650, 294] width 232 height 37
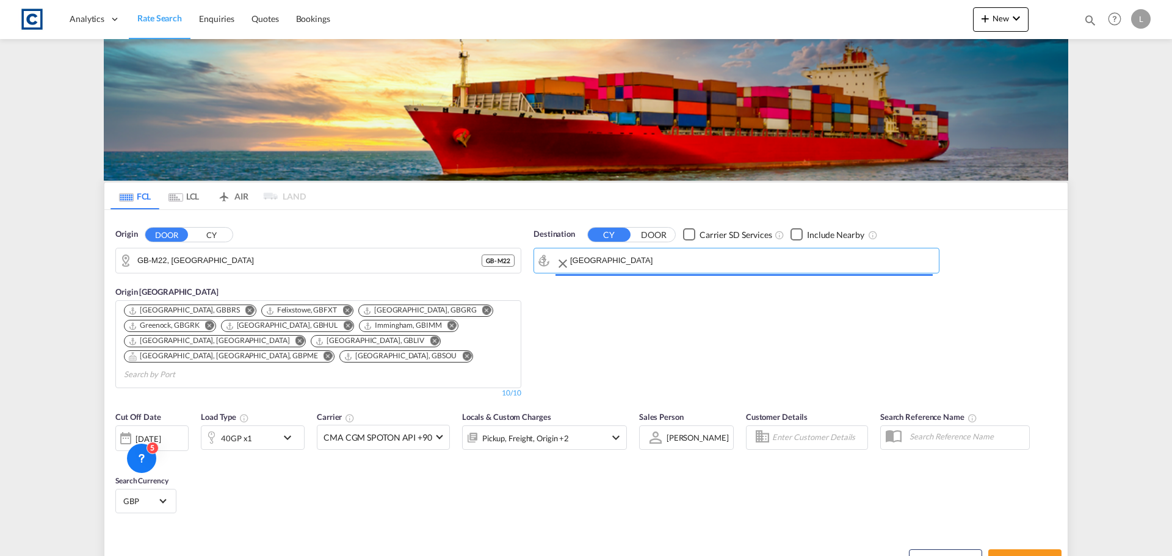
type input "[GEOGRAPHIC_DATA], [GEOGRAPHIC_DATA]"
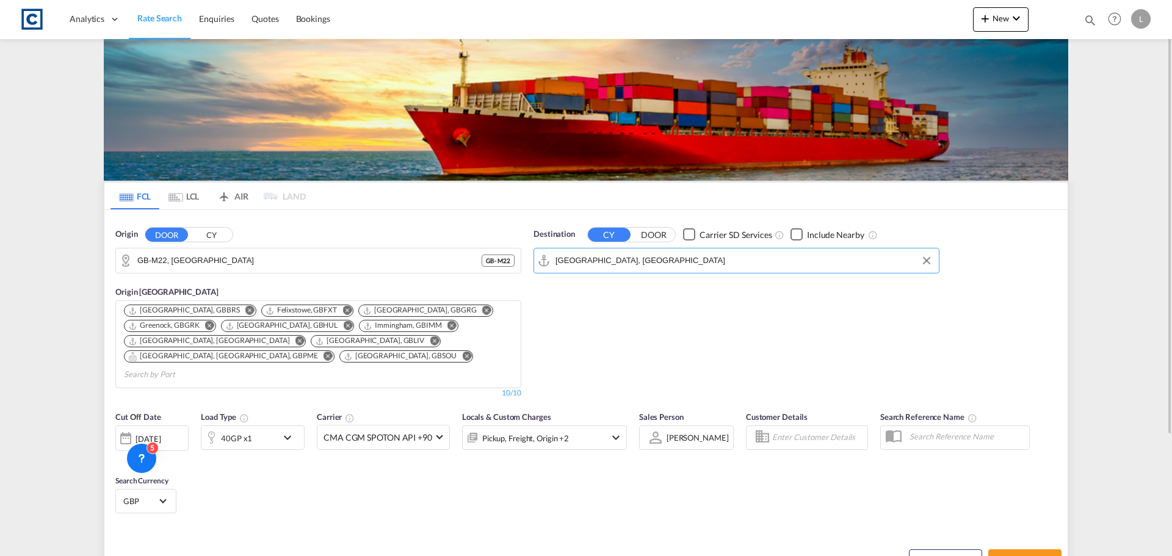
click at [157, 434] on div "[DATE]" at bounding box center [148, 439] width 25 height 11
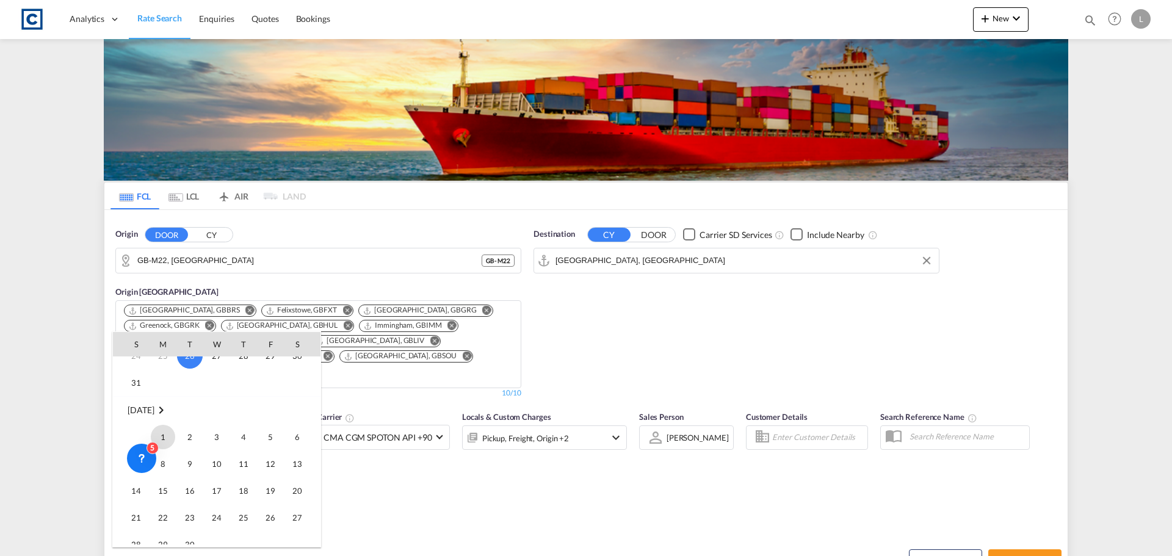
drag, startPoint x: 161, startPoint y: 431, endPoint x: 398, endPoint y: 426, distance: 237.0
click at [161, 431] on span "1" at bounding box center [163, 437] width 24 height 24
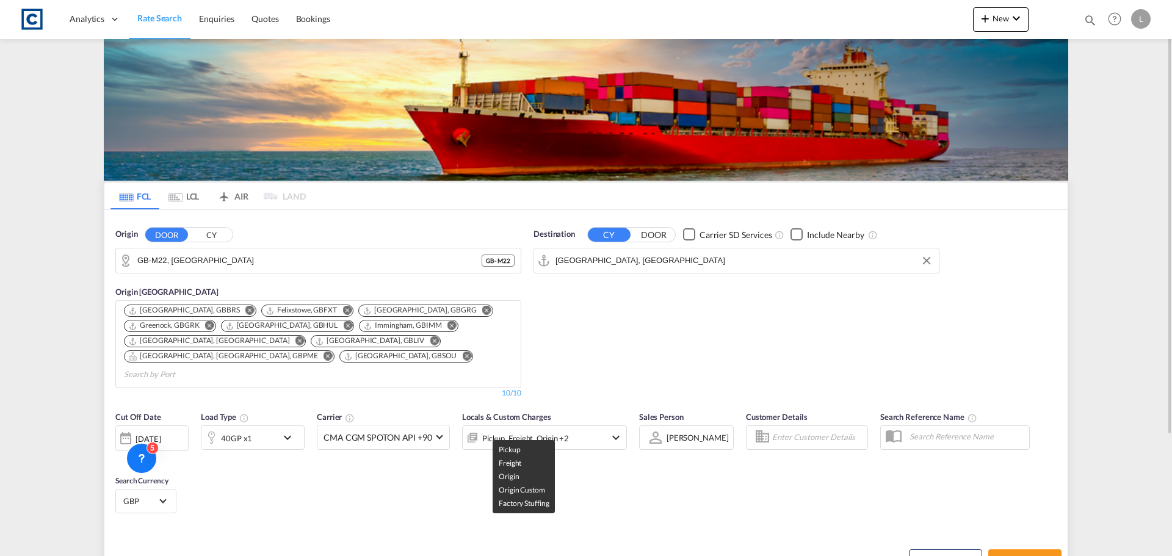
click at [555, 430] on div "Pickup, Freight, Origin +2" at bounding box center [525, 438] width 87 height 17
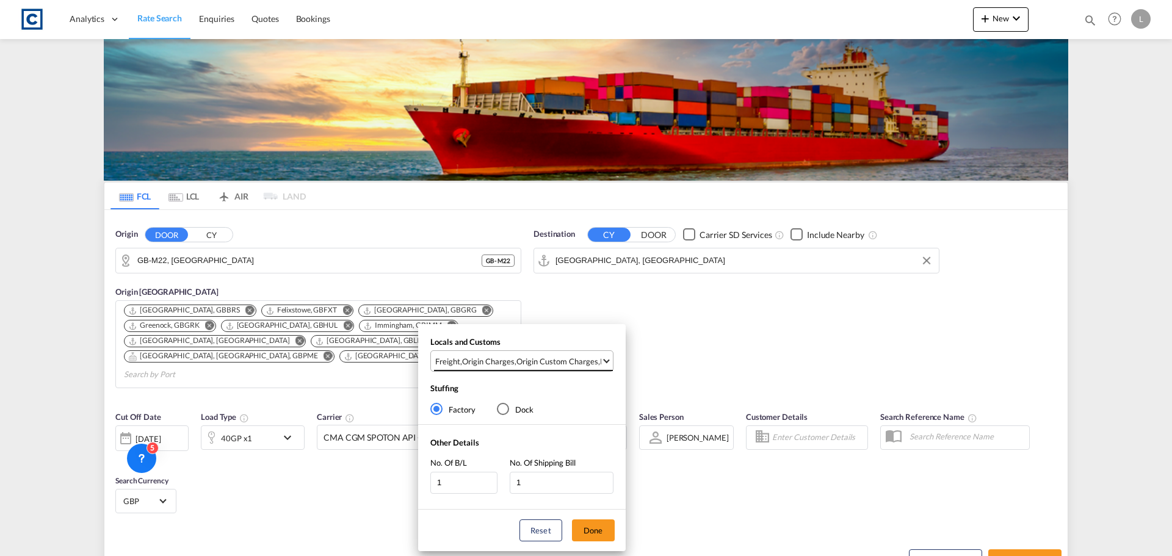
click at [583, 361] on div "Origin Custom Charges" at bounding box center [558, 361] width 82 height 11
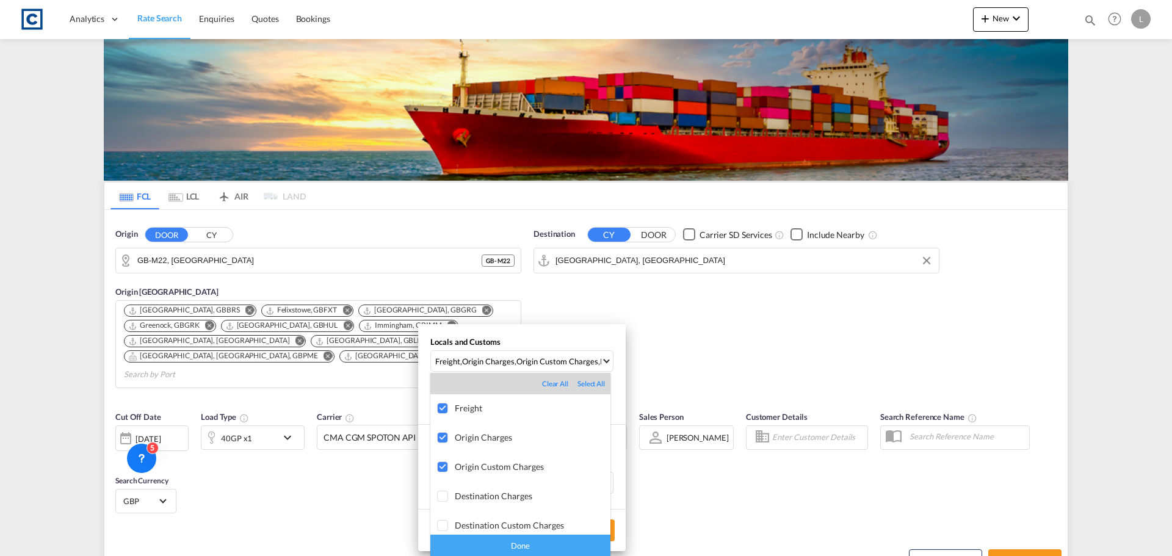
click at [549, 549] on div "Done" at bounding box center [520, 545] width 180 height 21
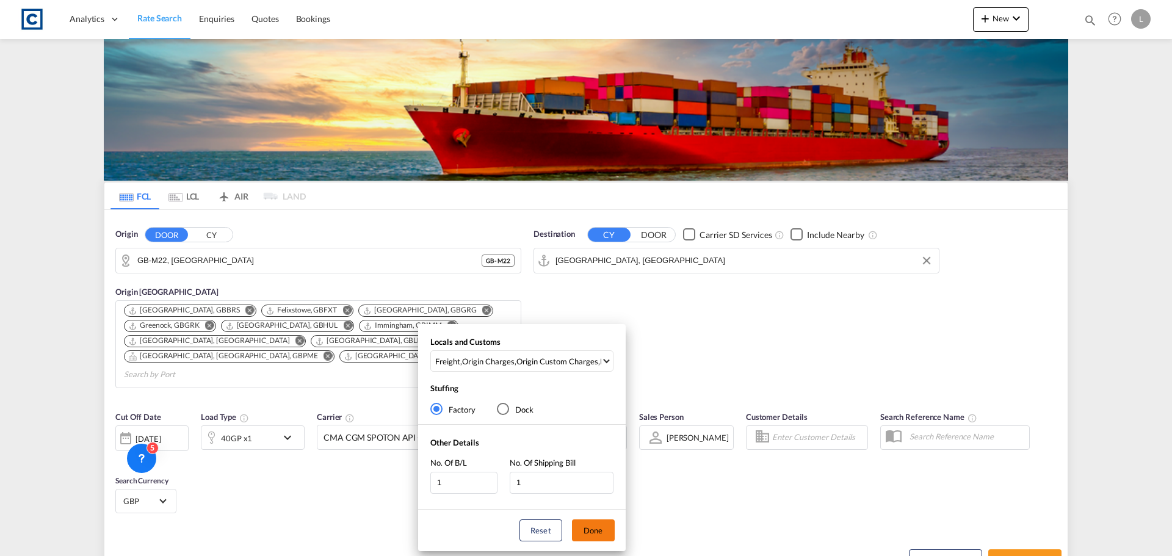
drag, startPoint x: 592, startPoint y: 531, endPoint x: 637, endPoint y: 531, distance: 45.2
click at [598, 531] on button "Done" at bounding box center [593, 531] width 43 height 22
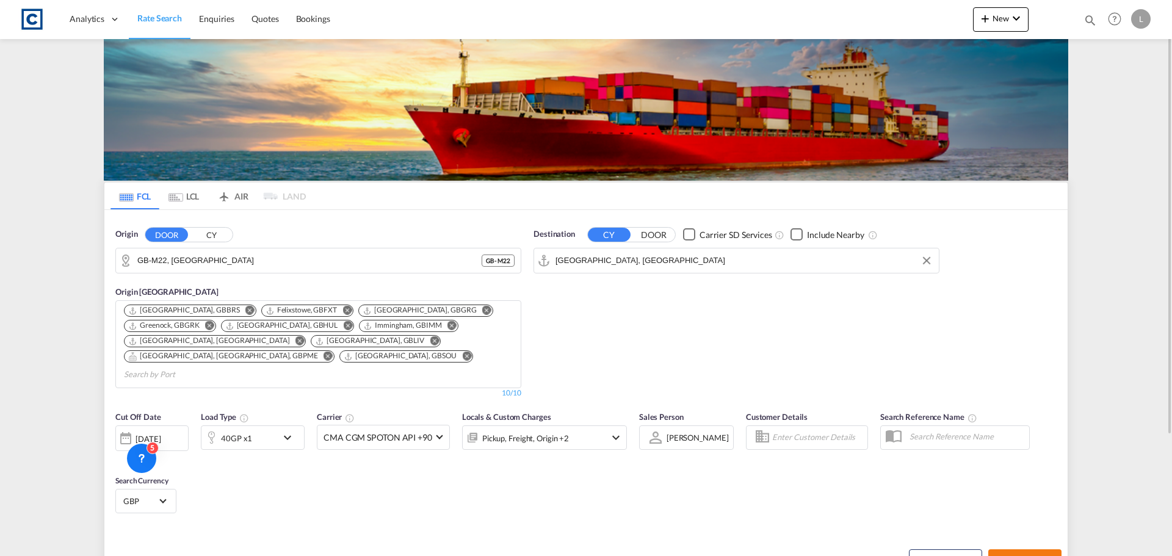
click at [1039, 550] on button "Search Rates" at bounding box center [1025, 561] width 73 height 22
type input "M22 to AEAUH / [DATE]"
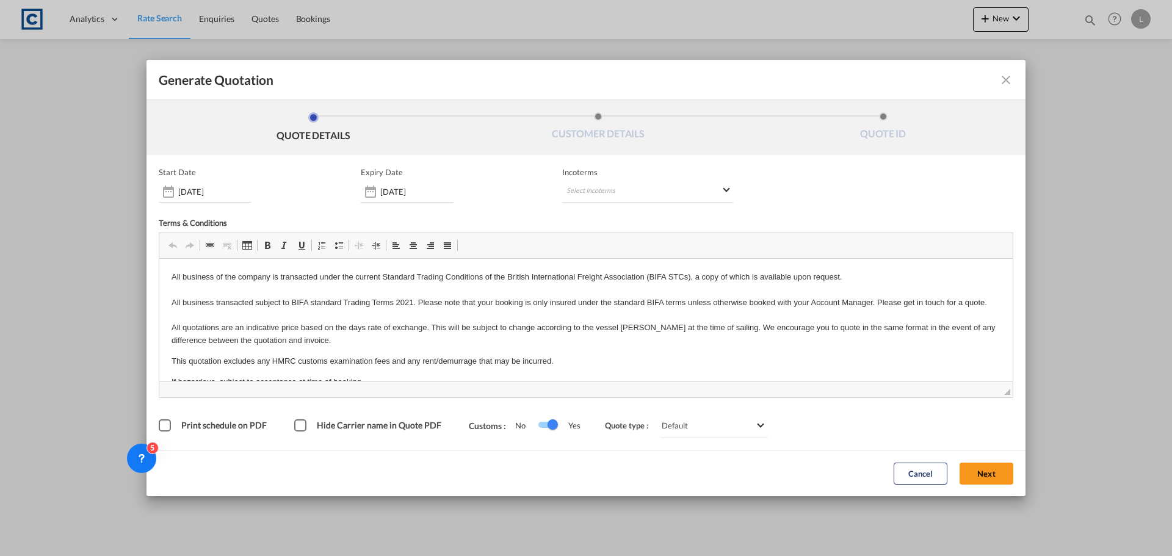
click at [1006, 471] on button "Next" at bounding box center [987, 474] width 54 height 22
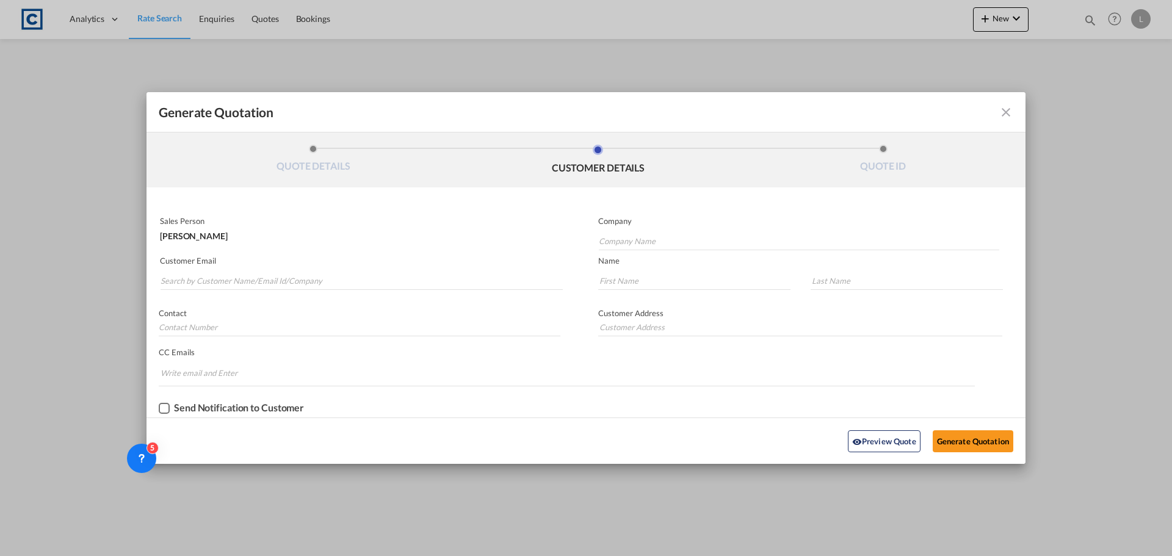
click at [367, 271] on md-autocomplete-wrap "Generate QuotationQUOTE ..." at bounding box center [361, 278] width 403 height 24
click at [363, 279] on input "Search by Customer Name/Email Id/Company" at bounding box center [362, 281] width 402 height 18
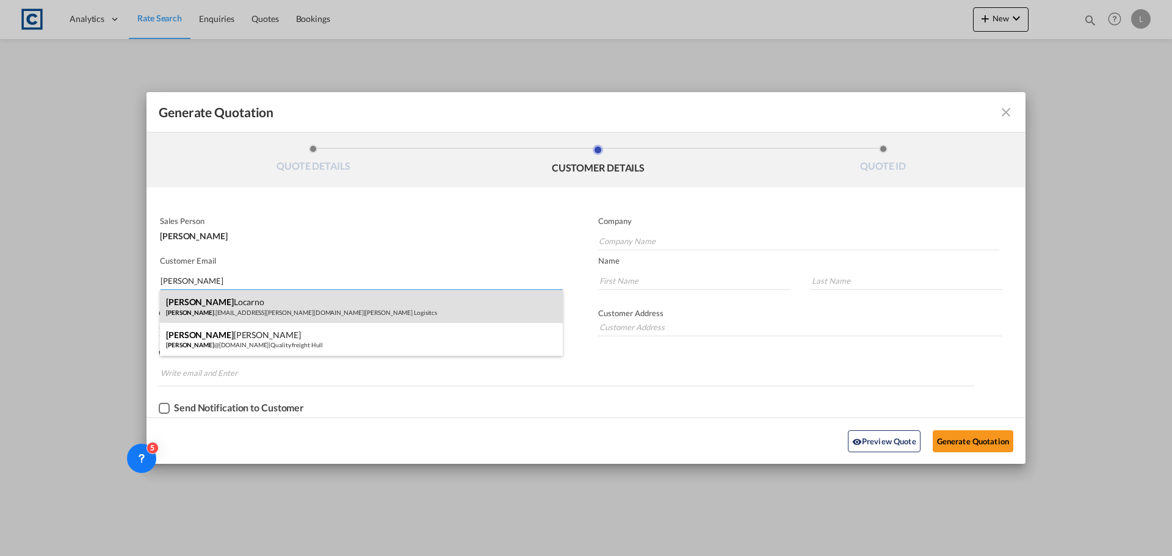
type input "[PERSON_NAME]"
click at [316, 313] on div "[PERSON_NAME] [PERSON_NAME] .[EMAIL_ADDRESS][PERSON_NAME][DOMAIN_NAME] | [PERSO…" at bounding box center [361, 306] width 403 height 33
type input "[PERSON_NAME] Logisitcs"
type input "[PERSON_NAME][EMAIL_ADDRESS][PERSON_NAME][DOMAIN_NAME]"
type input "[PERSON_NAME]"
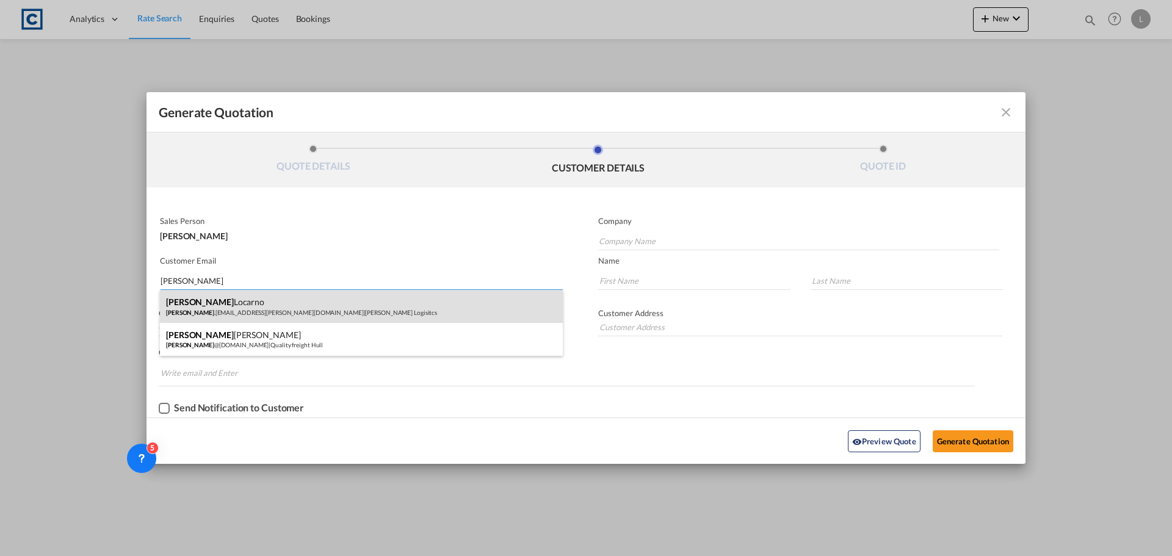
type input "Locarno"
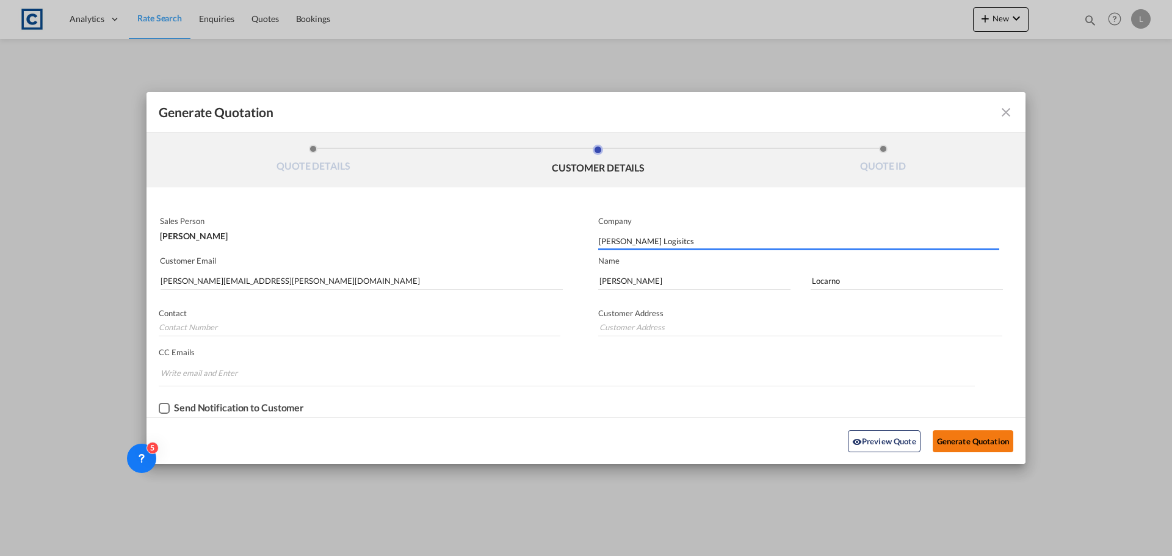
click at [956, 438] on button "Generate Quotation" at bounding box center [973, 441] width 81 height 22
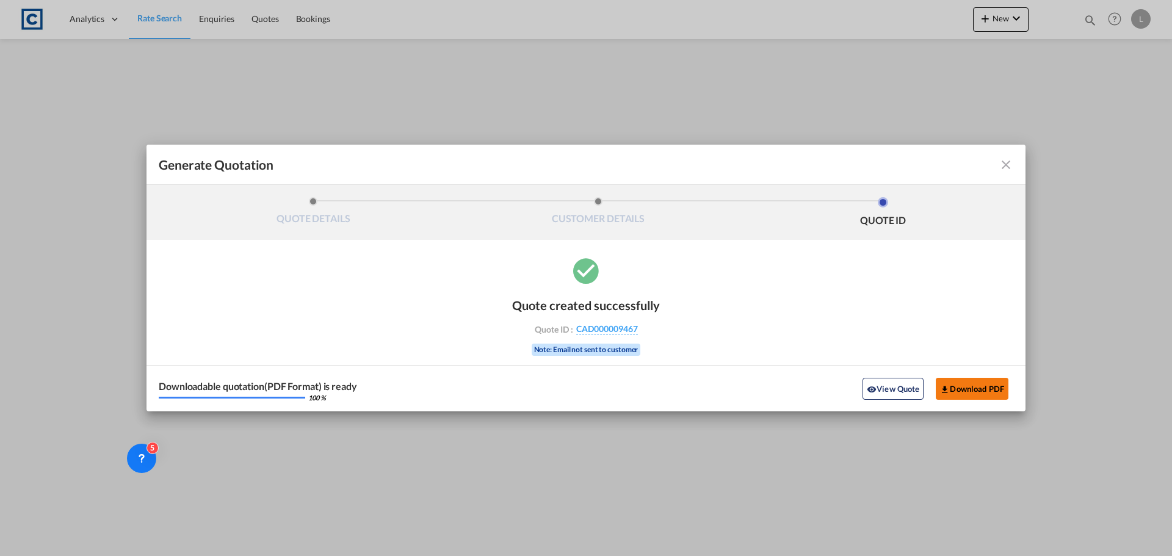
click at [976, 385] on button "Download PDF" at bounding box center [972, 389] width 73 height 22
click at [1003, 169] on md-icon "icon-close fg-AAA8AD cursor m-0" at bounding box center [1006, 165] width 15 height 15
